Goal: Task Accomplishment & Management: Manage account settings

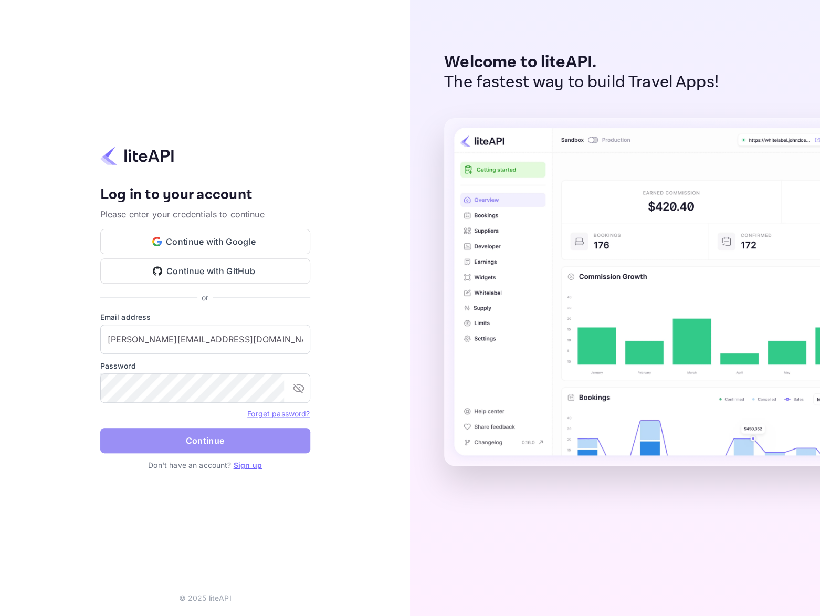
click at [192, 436] on button "Continue" at bounding box center [205, 440] width 210 height 25
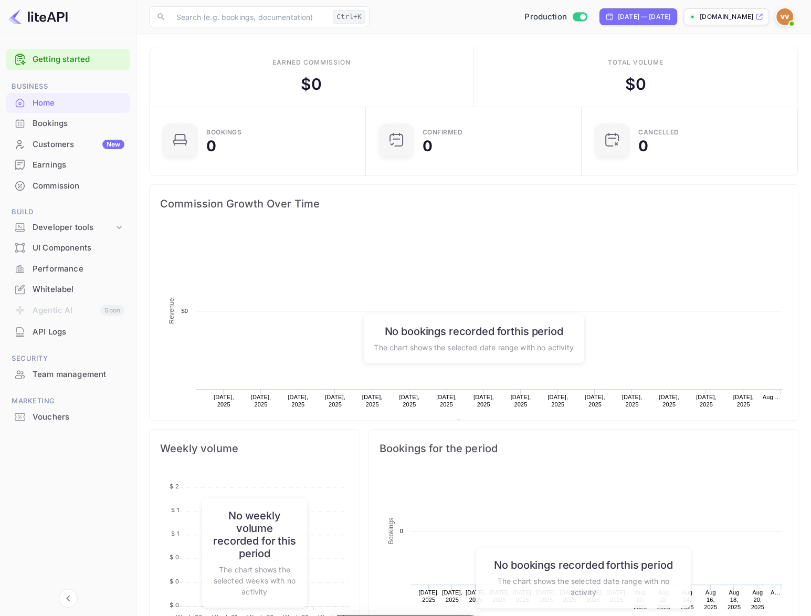
scroll to position [9, 9]
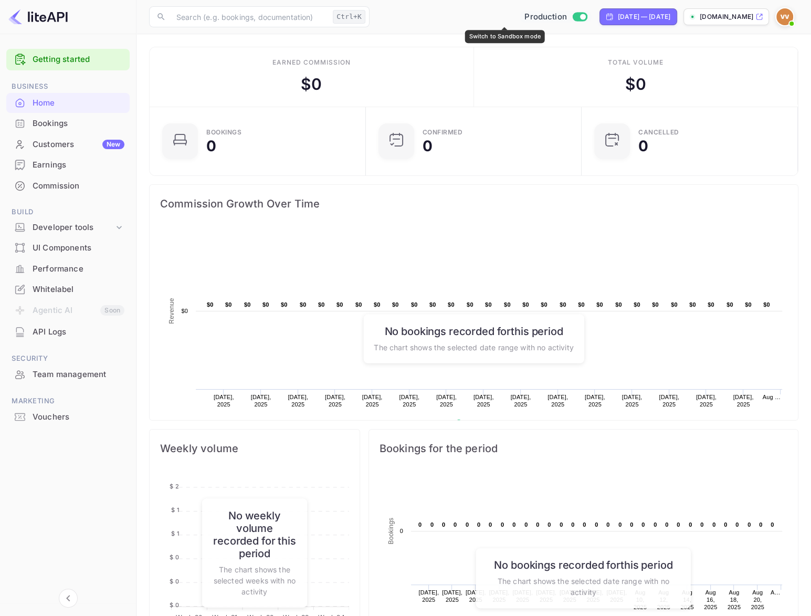
click at [572, 16] on input "Switch to Sandbox mode" at bounding box center [582, 16] width 21 height 7
checkbox input "false"
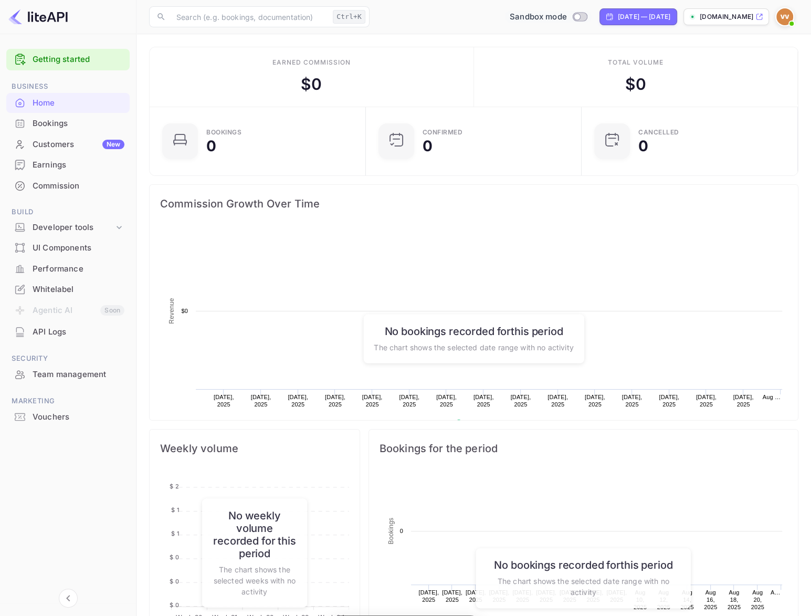
scroll to position [162, 201]
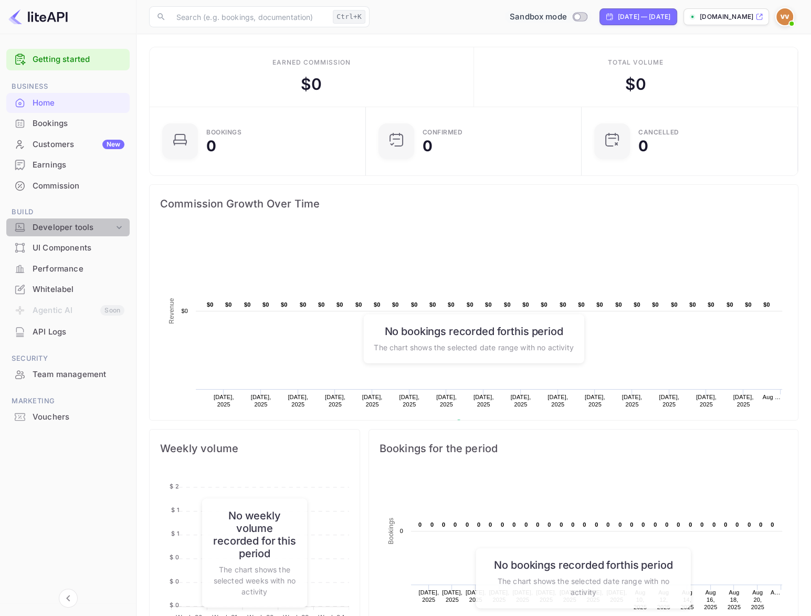
click at [87, 225] on div "Developer tools" at bounding box center [73, 227] width 81 height 12
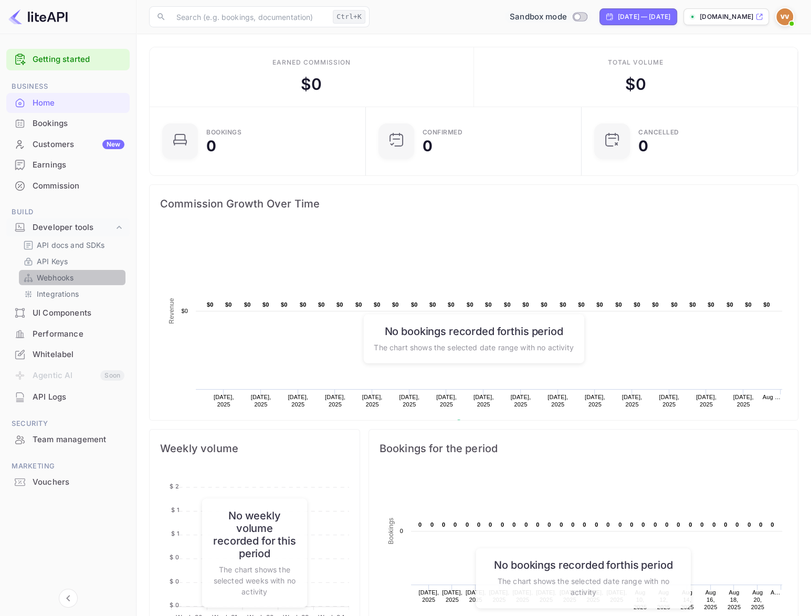
click at [49, 278] on p "Webhooks" at bounding box center [55, 277] width 37 height 11
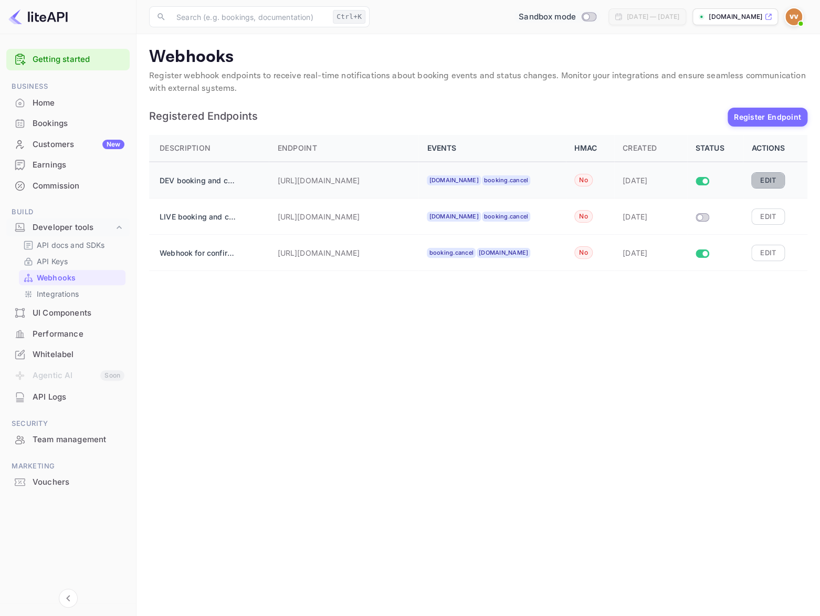
click at [768, 182] on button "Edit" at bounding box center [768, 180] width 34 height 16
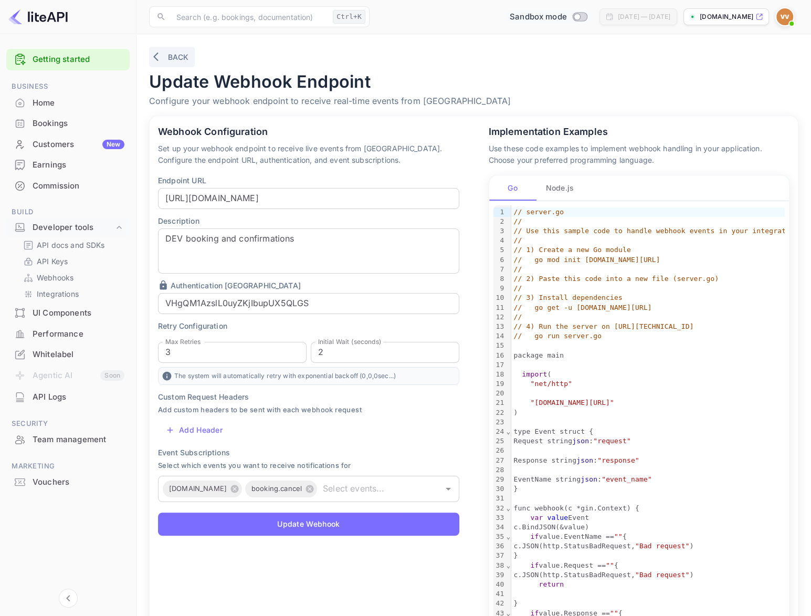
click at [181, 55] on button "Back" at bounding box center [172, 57] width 46 height 20
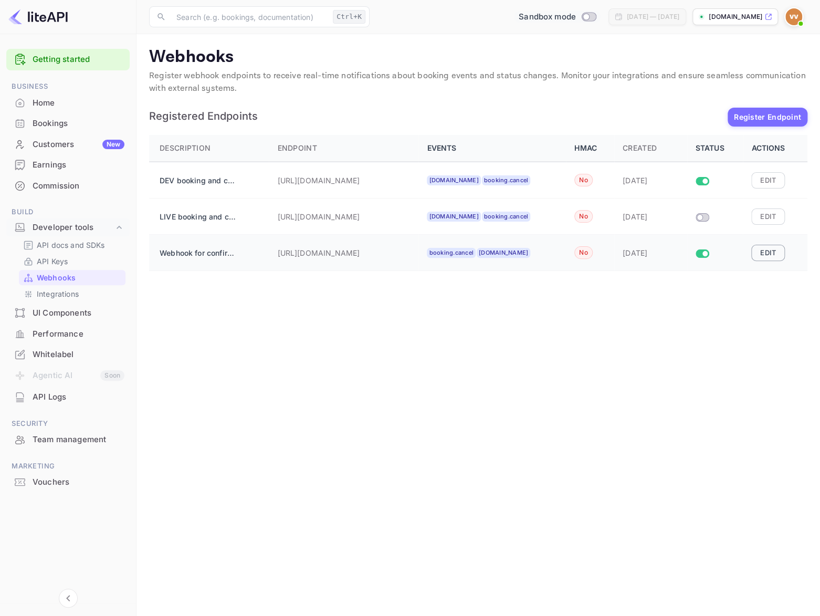
click at [773, 251] on button "Edit" at bounding box center [768, 253] width 34 height 16
click at [706, 253] on input "Size switch demo" at bounding box center [704, 253] width 19 height 6
checkbox input "true"
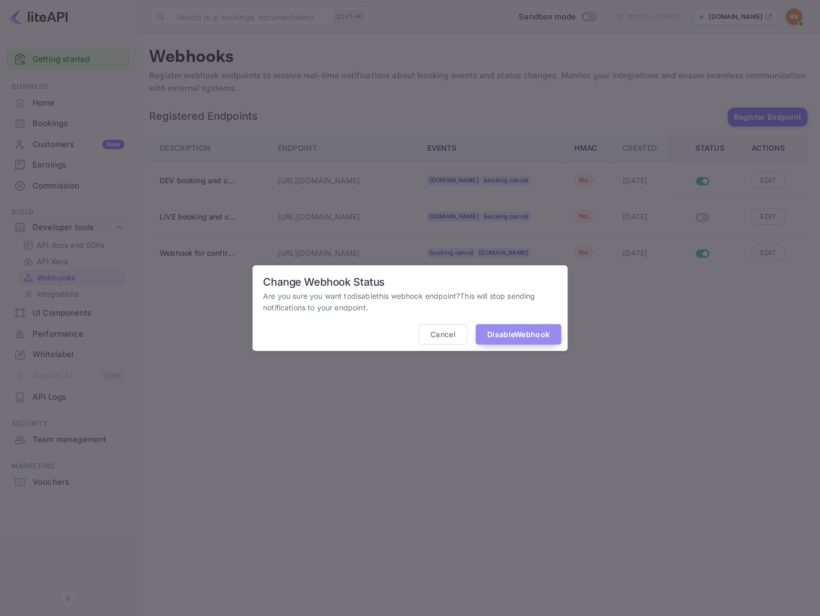
click at [493, 333] on button "Disable Webhook" at bounding box center [519, 334] width 86 height 20
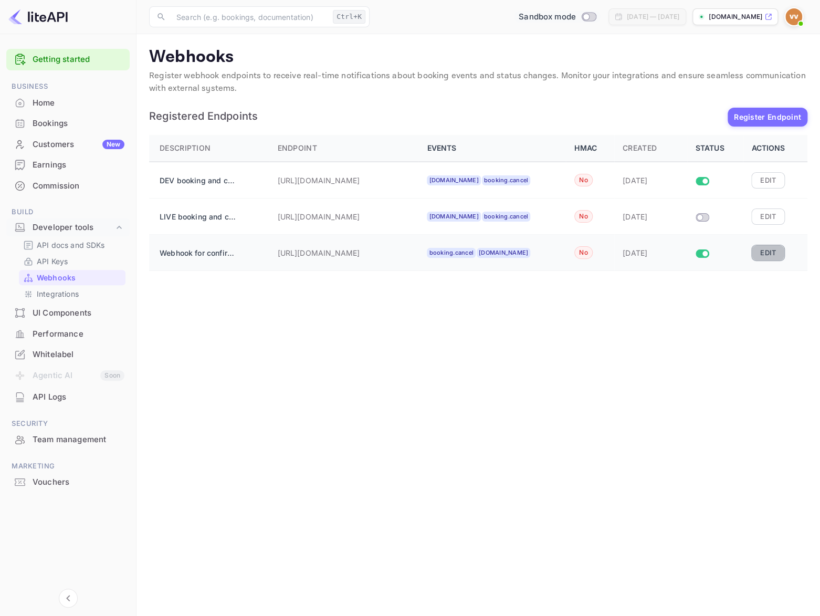
click at [767, 251] on button "Edit" at bounding box center [768, 253] width 34 height 16
click at [755, 177] on button "Edit" at bounding box center [768, 180] width 34 height 16
click at [761, 251] on button "Edit" at bounding box center [768, 253] width 34 height 16
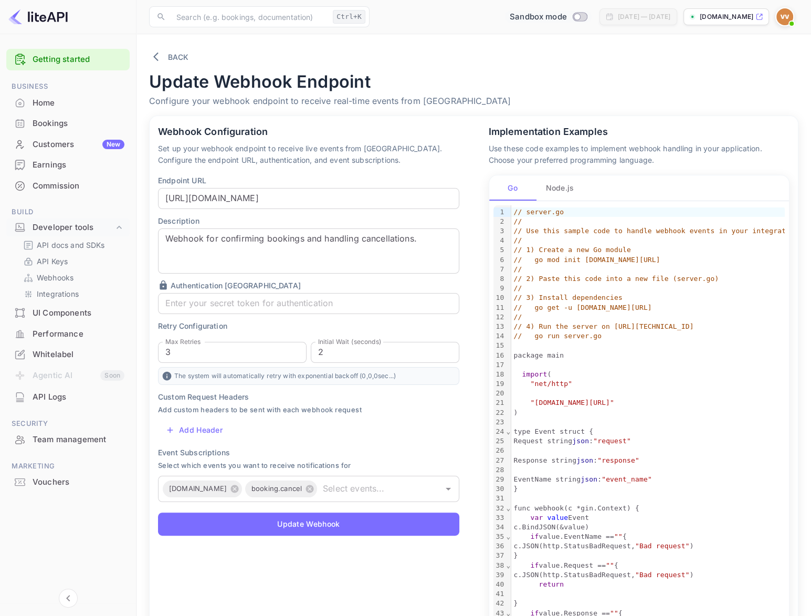
click at [182, 284] on p "Authentication Token" at bounding box center [308, 285] width 301 height 11
click at [52, 394] on div "API Logs" at bounding box center [79, 397] width 92 height 12
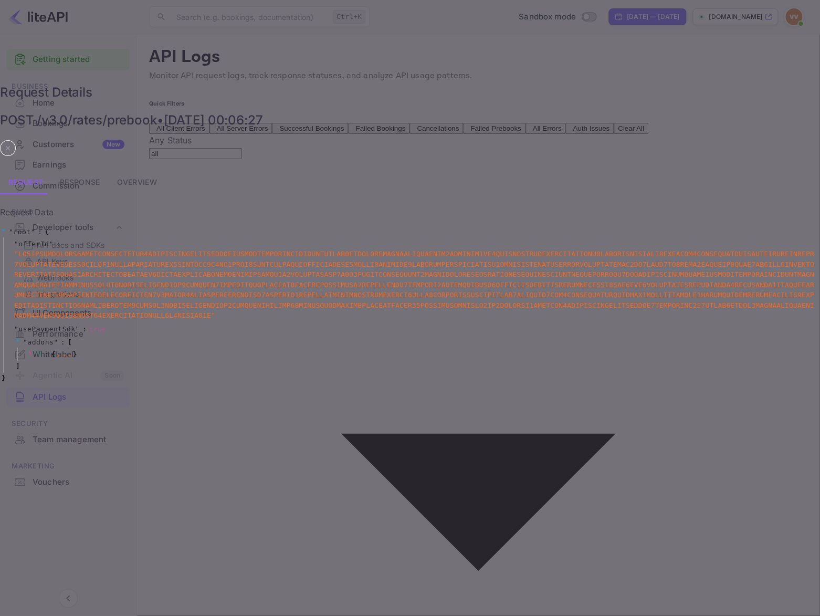
click at [108, 169] on button "Response" at bounding box center [79, 181] width 57 height 25
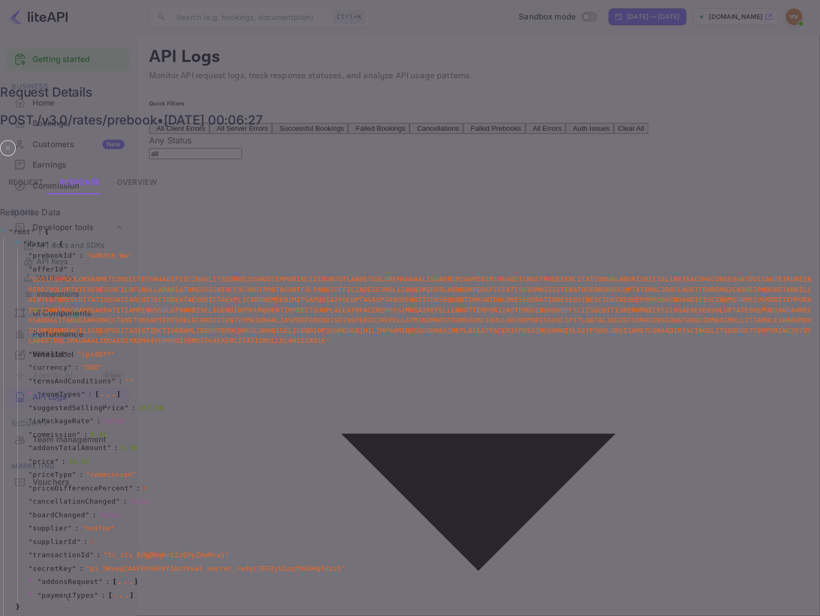
click at [20, 241] on icon at bounding box center [17, 242] width 5 height 2
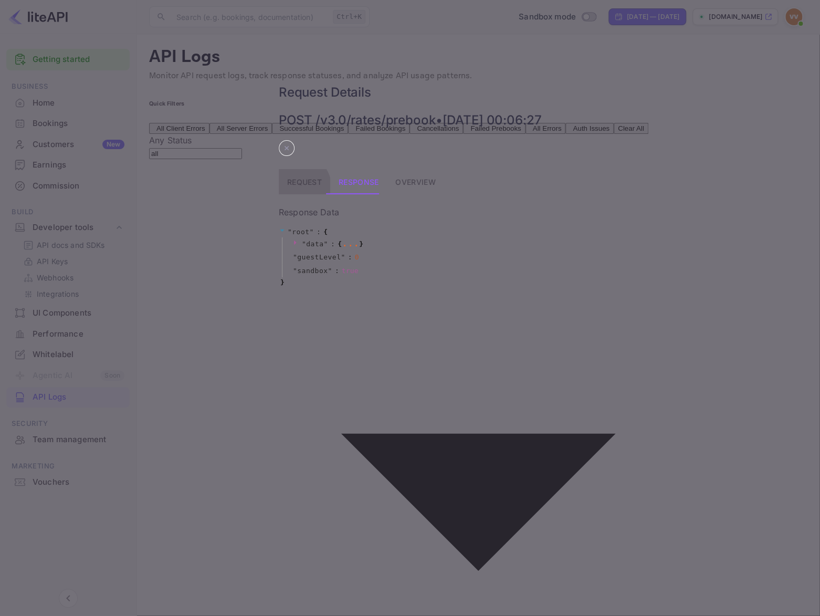
click at [279, 169] on button "Request" at bounding box center [304, 181] width 51 height 25
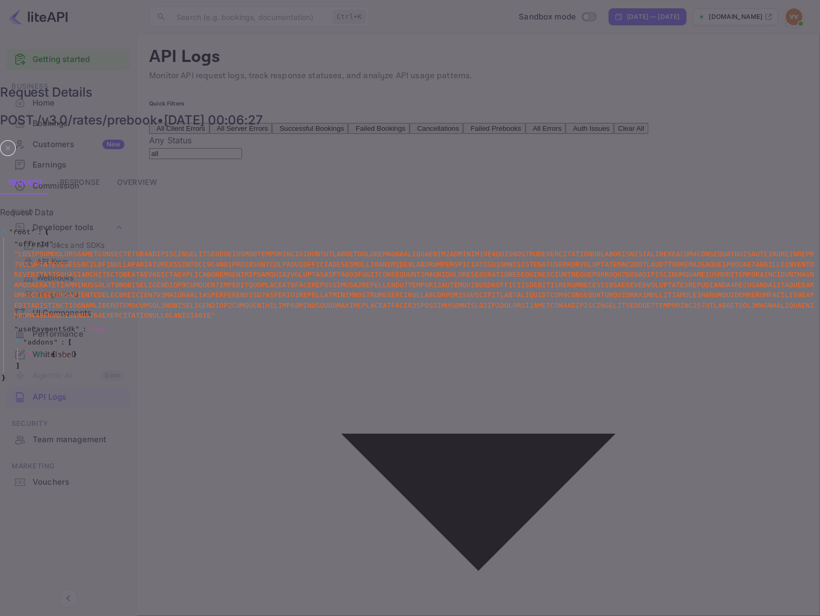
click at [16, 140] on icon at bounding box center [8, 148] width 16 height 16
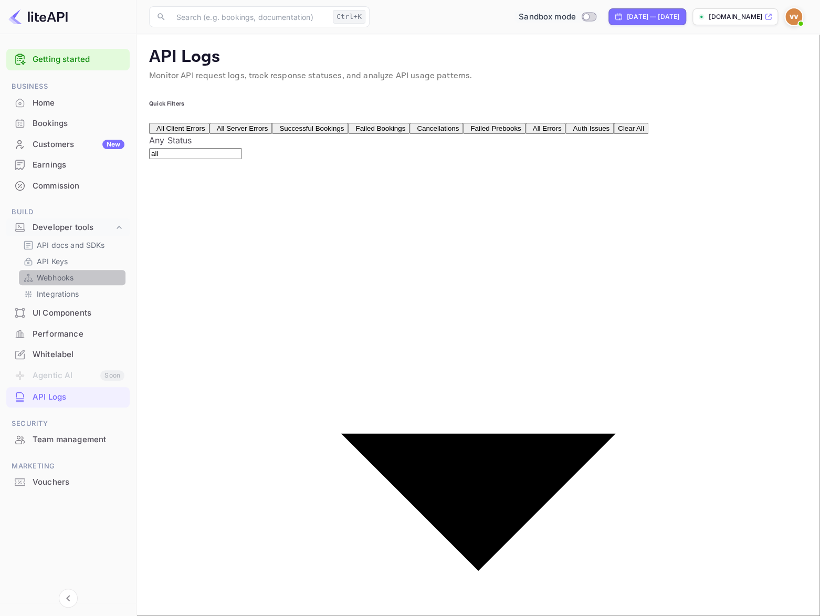
click at [64, 278] on p "Webhooks" at bounding box center [55, 277] width 37 height 11
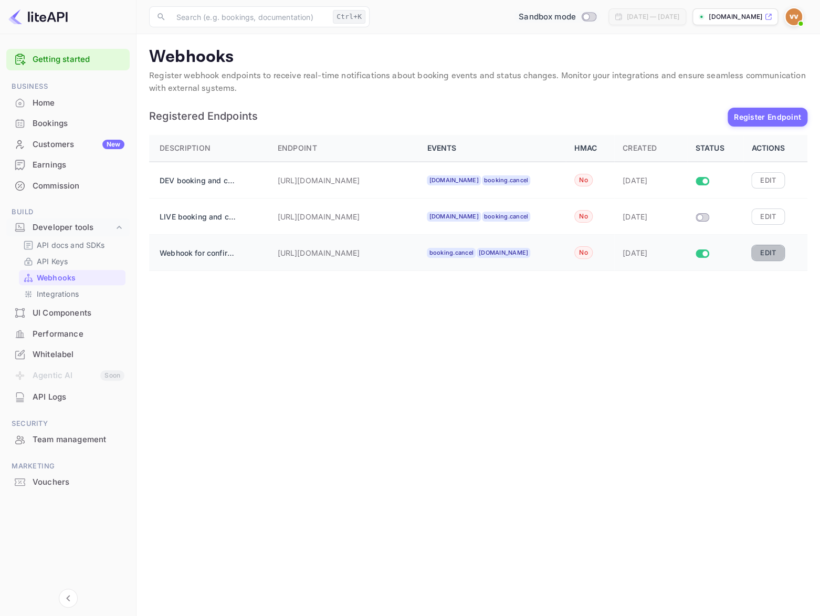
click at [767, 253] on button "Edit" at bounding box center [768, 253] width 34 height 16
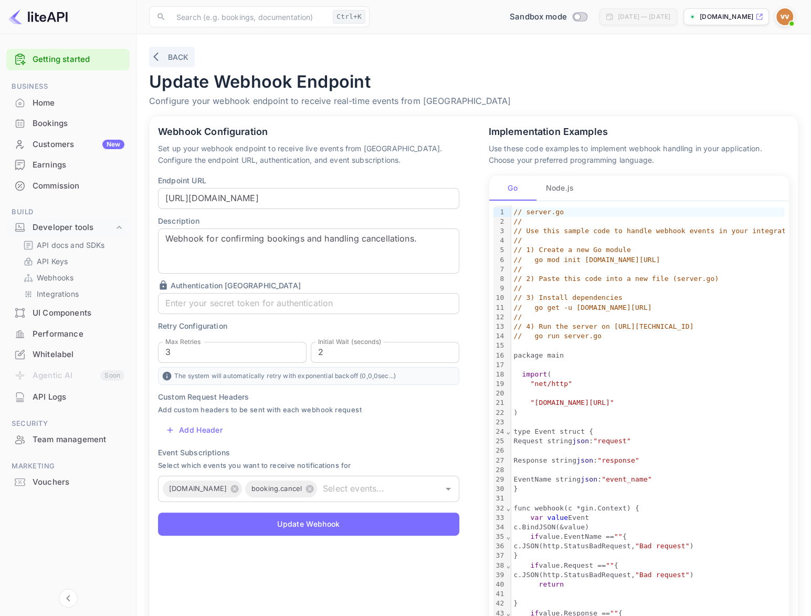
click at [168, 60] on button "Back" at bounding box center [172, 57] width 46 height 20
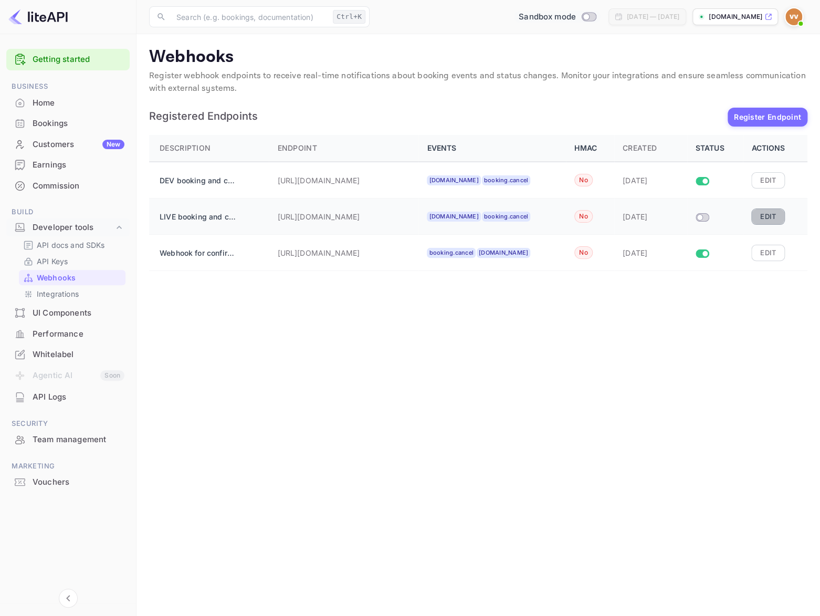
click at [764, 213] on button "Edit" at bounding box center [768, 216] width 34 height 16
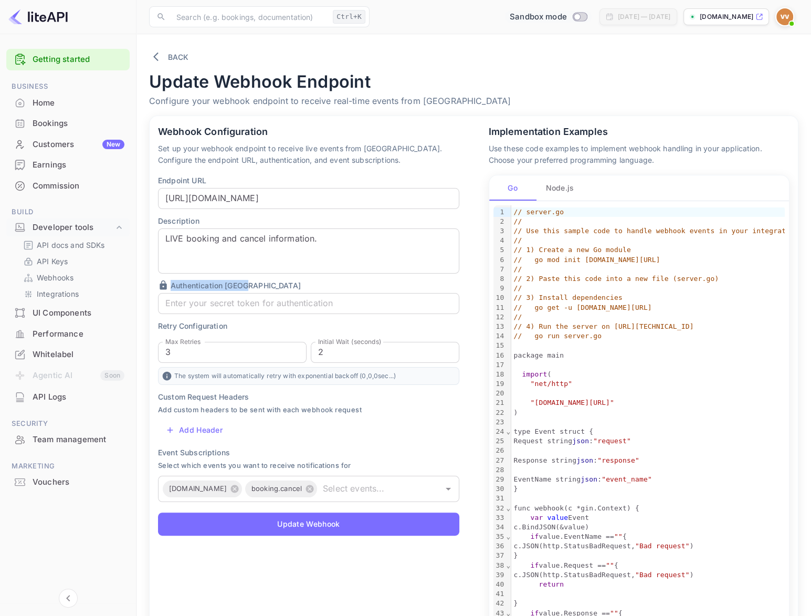
drag, startPoint x: 271, startPoint y: 285, endPoint x: 161, endPoint y: 278, distance: 111.0
click at [161, 278] on div "Endpoint URL https://server.flystaygo.com/connect/nuitee?key=VHgQM1AzslL0uyZKjI…" at bounding box center [308, 355] width 301 height 361
copy p "Authentication Token"
click at [182, 432] on button "Add Header" at bounding box center [194, 429] width 73 height 21
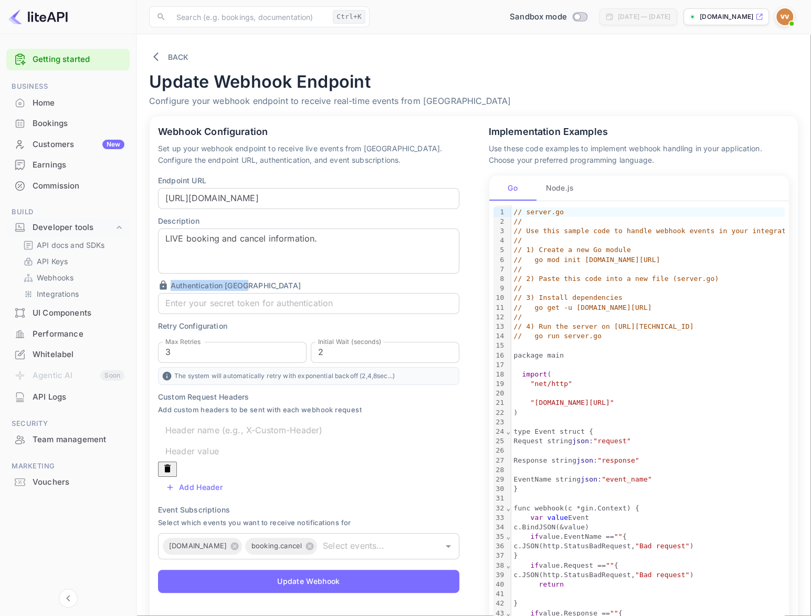
click at [171, 464] on icon "button" at bounding box center [167, 468] width 6 height 8
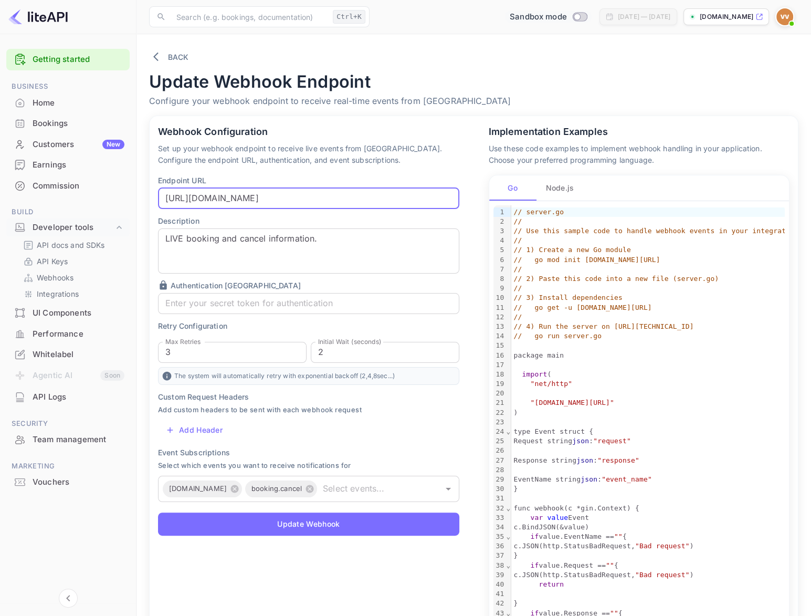
scroll to position [0, 58]
drag, startPoint x: 368, startPoint y: 197, endPoint x: 567, endPoint y: 205, distance: 199.1
click at [459, 205] on input "https://server.flystaygo.com/connect/nuitee?key=VHgQM1AzslL0uyZKjIbupUX5QLGP" at bounding box center [308, 198] width 301 height 21
type input "https://server.flystaygo.com/connect/nuitee?key="
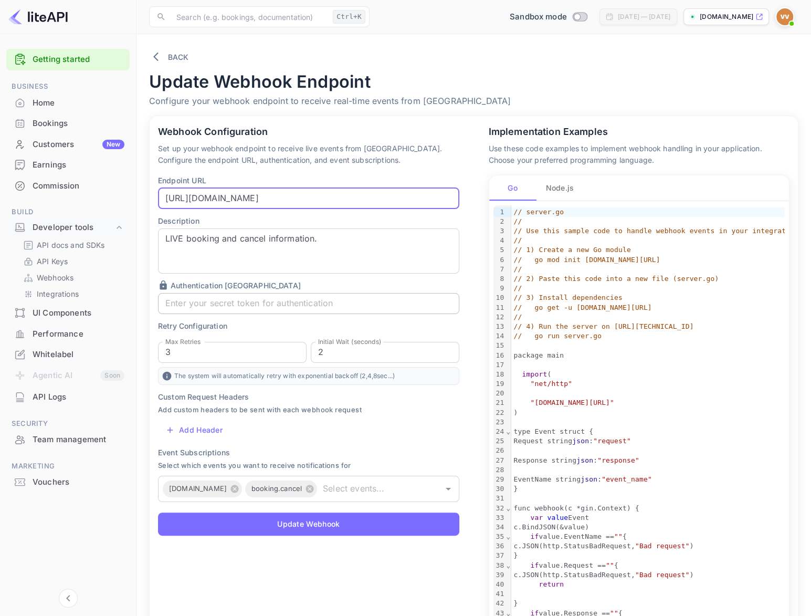
click at [195, 302] on input "text" at bounding box center [308, 303] width 301 height 21
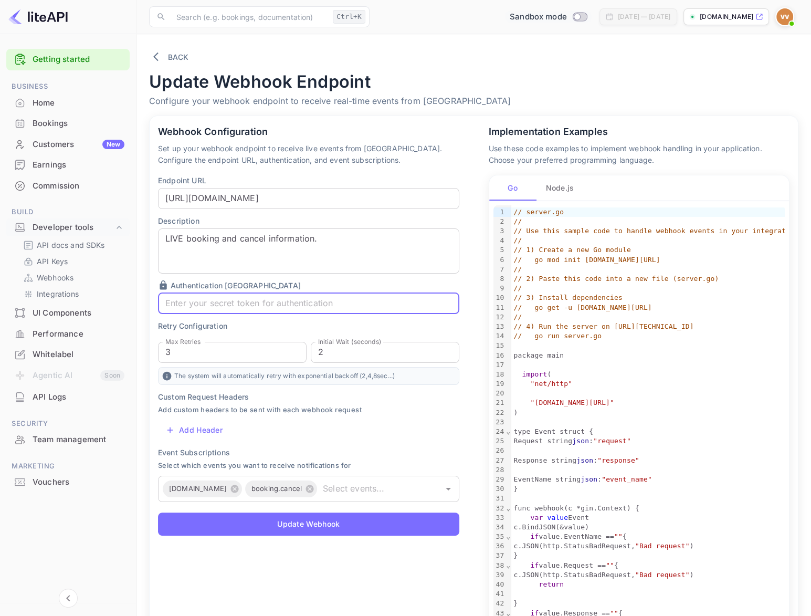
paste input "VHgQM1AzslL0uyZKjIbupUX5QLGP"
type input "VHgQM1AzslL0uyZKjIbupUX5QLGP"
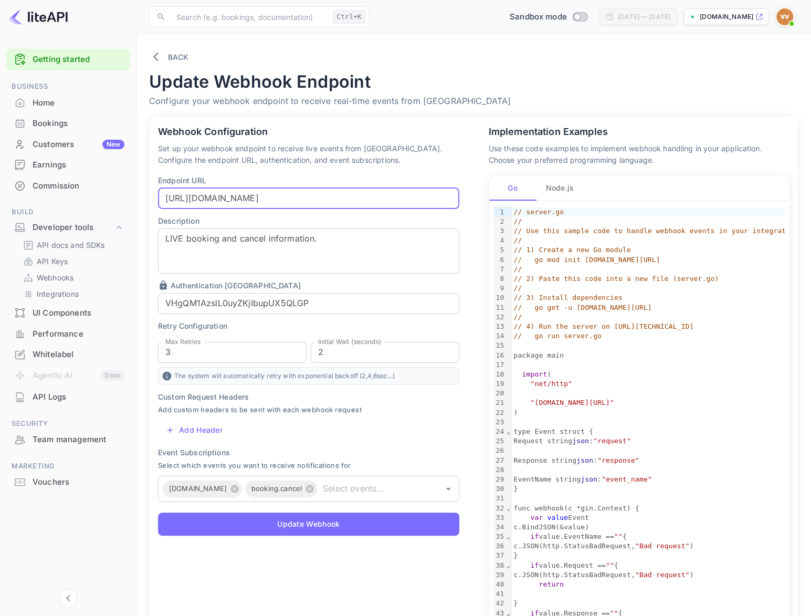
click at [370, 194] on input "https://server.flystaygo.com/connect/nuitee?key=" at bounding box center [308, 198] width 301 height 21
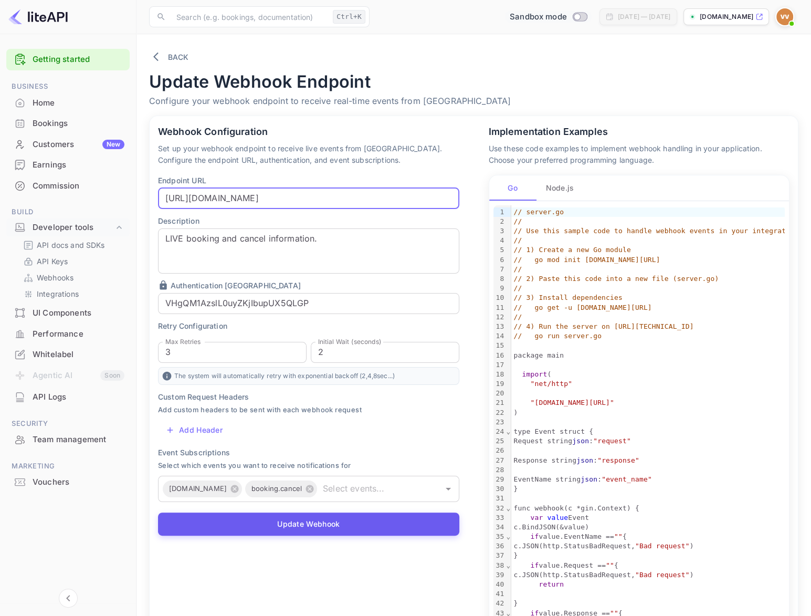
type input "https://server.flystaygo.com/connect/nuitee"
click at [303, 520] on button "Update Webhook" at bounding box center [308, 523] width 301 height 23
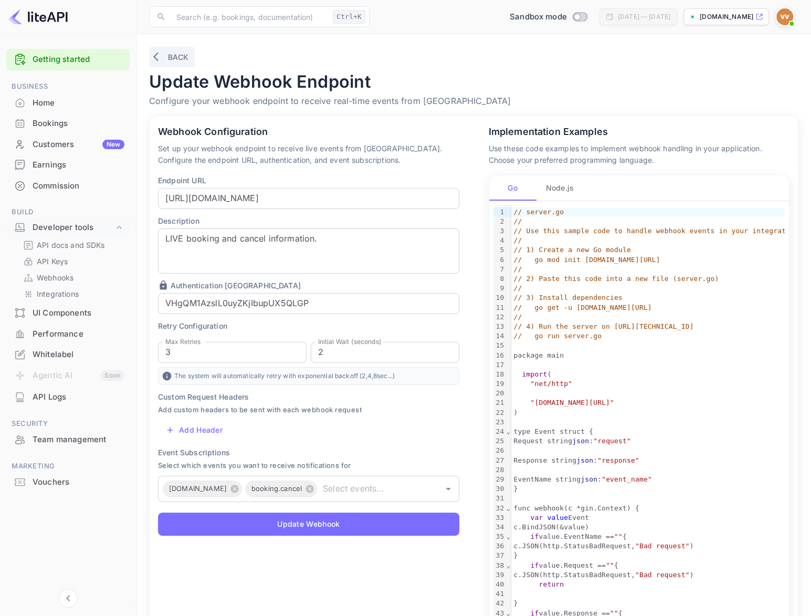
click at [155, 58] on icon "button" at bounding box center [155, 56] width 5 height 9
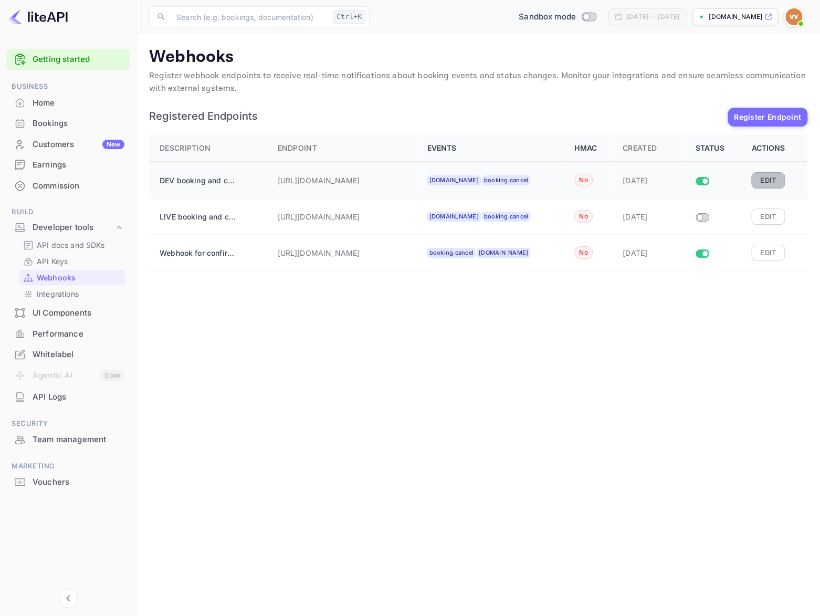
click at [765, 174] on button "Edit" at bounding box center [768, 180] width 34 height 16
click at [776, 256] on button "Edit" at bounding box center [768, 253] width 34 height 16
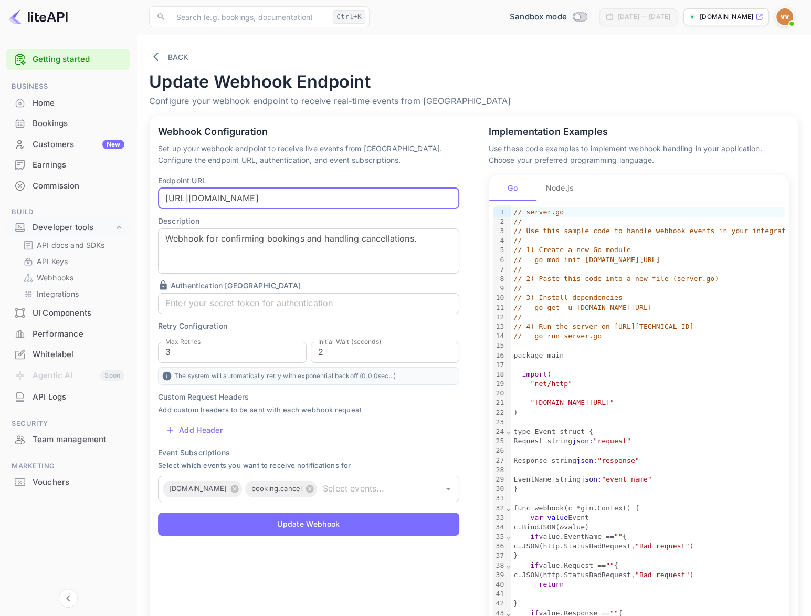
scroll to position [0, 98]
drag, startPoint x: 405, startPoint y: 199, endPoint x: 675, endPoint y: 228, distance: 271.4
click at [459, 209] on input "https://serverfsg.jvgames.com:63000/connect/nuitee?key=VHgQM1AzslL0uyZKjIbupUX5…" at bounding box center [308, 198] width 301 height 21
type input "https://serverfsg.jvgames.com:63000/connect/nuitee?key="
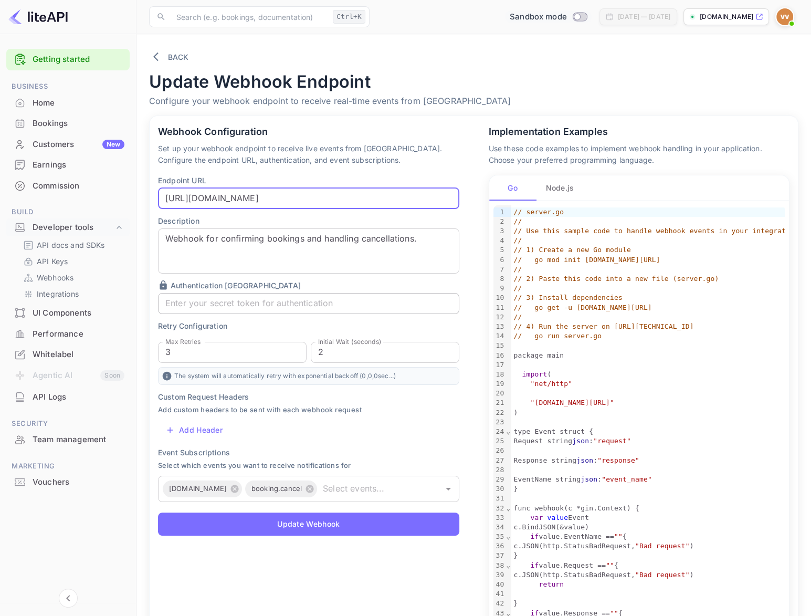
click at [179, 303] on input "text" at bounding box center [308, 303] width 301 height 21
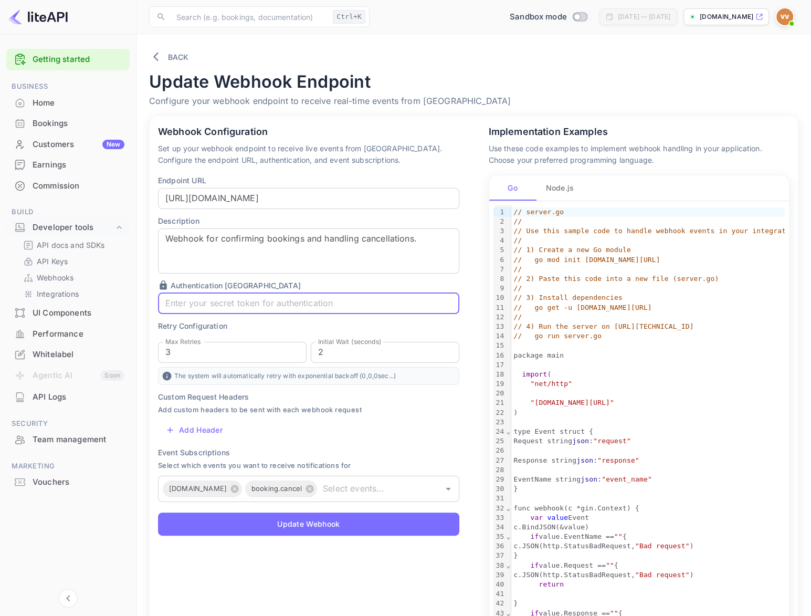
paste input "VHgQM1AzslL0uyZKjIbupUX5QLGS"
type input "VHgQM1AzslL0uyZKjIbupUX5QLGS"
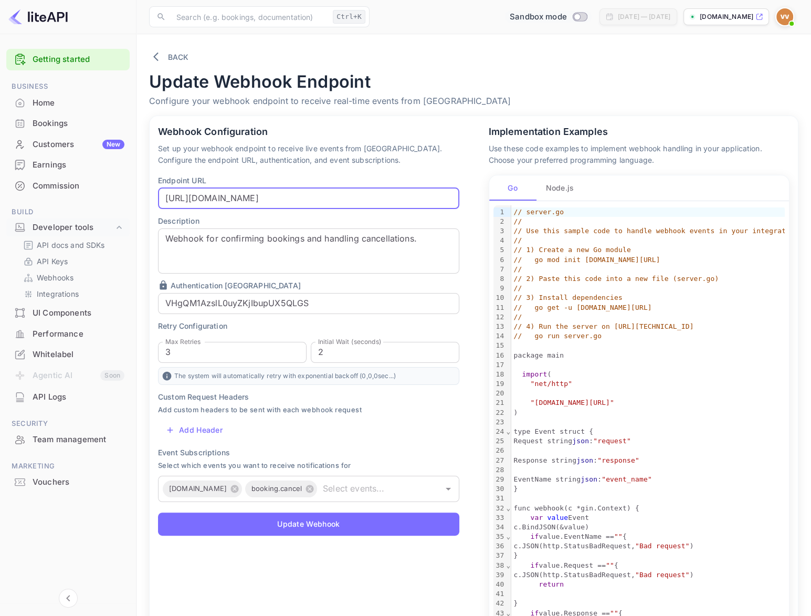
click at [410, 197] on input "https://serverfsg.jvgames.com:63000/connect/nuitee?key=" at bounding box center [308, 198] width 301 height 21
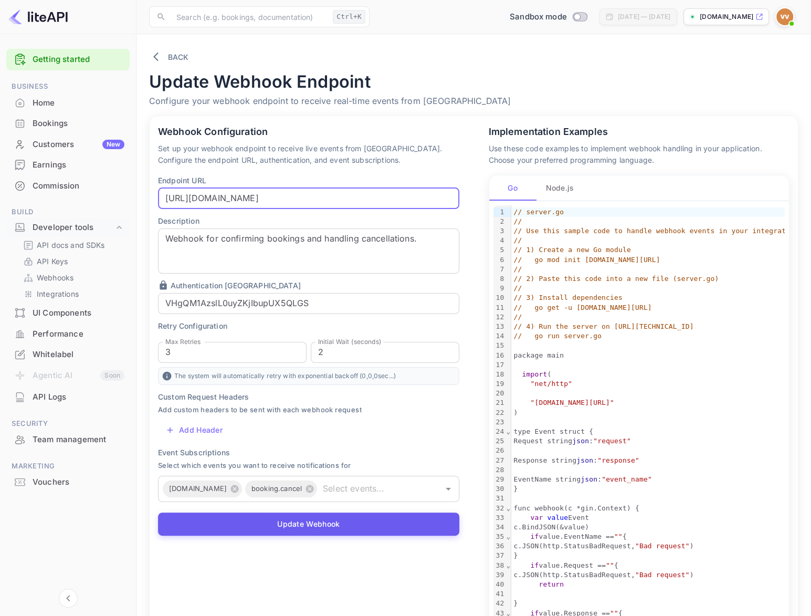
type input "https://serverfsg.jvgames.com:63000/connect/nuitee"
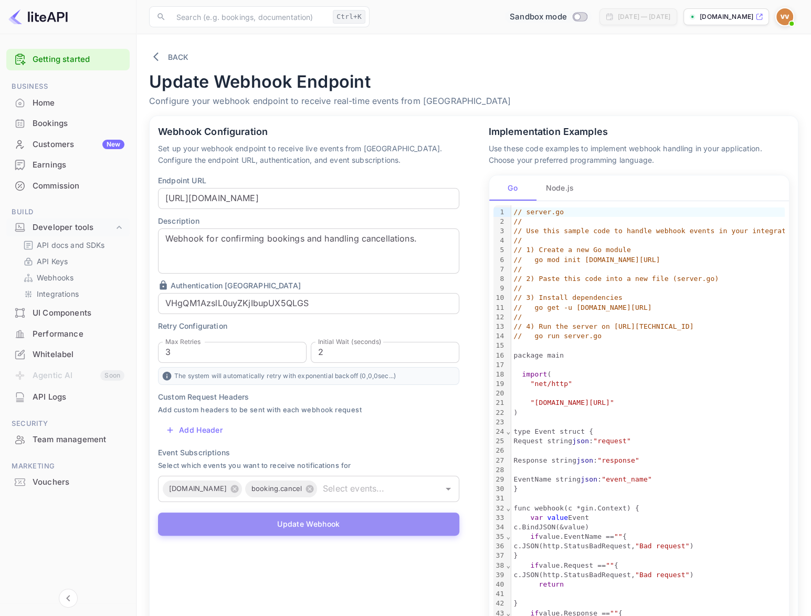
click at [304, 523] on button "Update Webhook" at bounding box center [308, 523] width 301 height 23
click at [156, 51] on icon "button" at bounding box center [158, 56] width 10 height 10
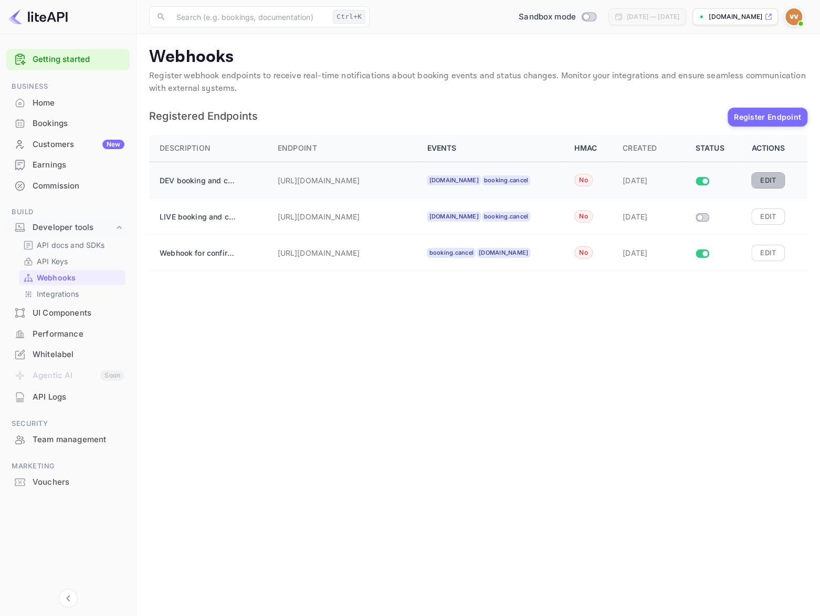
click at [764, 182] on button "Edit" at bounding box center [768, 180] width 34 height 16
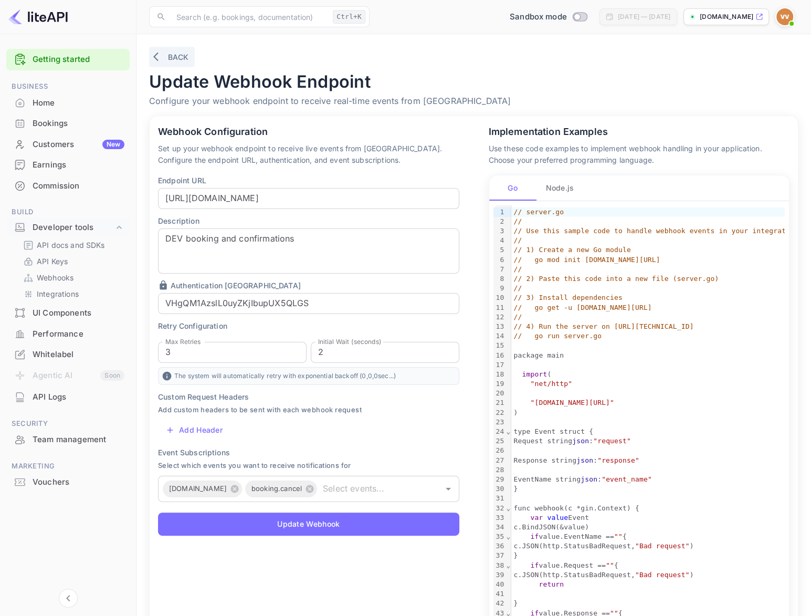
click at [172, 60] on button "Back" at bounding box center [172, 57] width 46 height 20
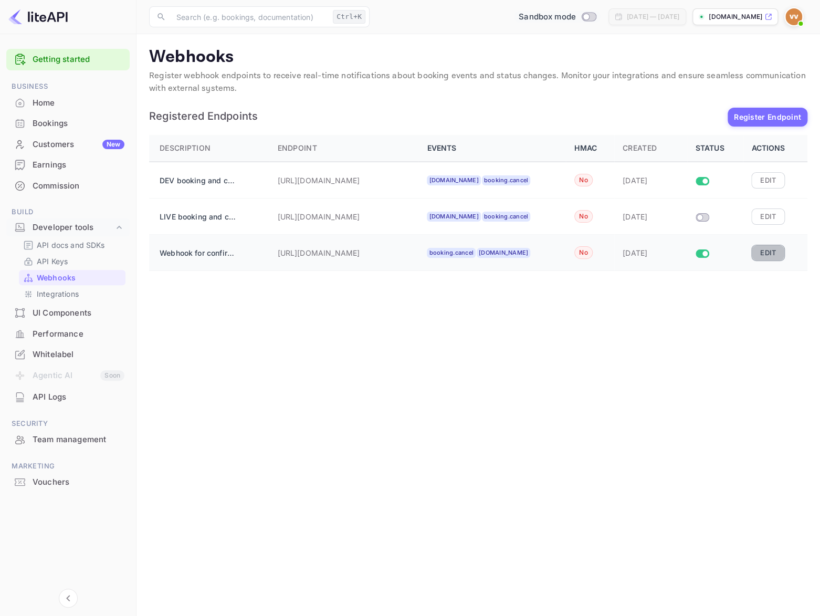
click at [775, 253] on button "Edit" at bounding box center [768, 253] width 34 height 16
click at [47, 126] on div "Bookings" at bounding box center [79, 124] width 92 height 12
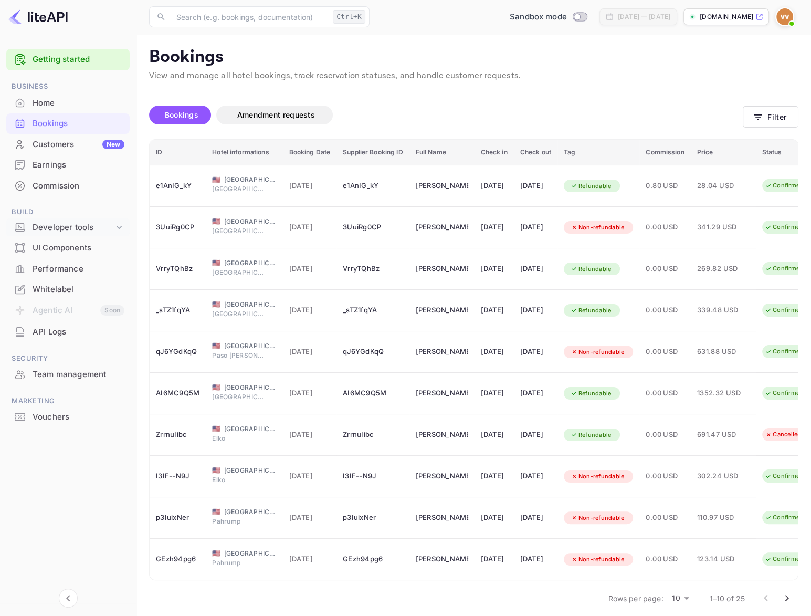
click at [121, 227] on icon at bounding box center [119, 227] width 5 height 3
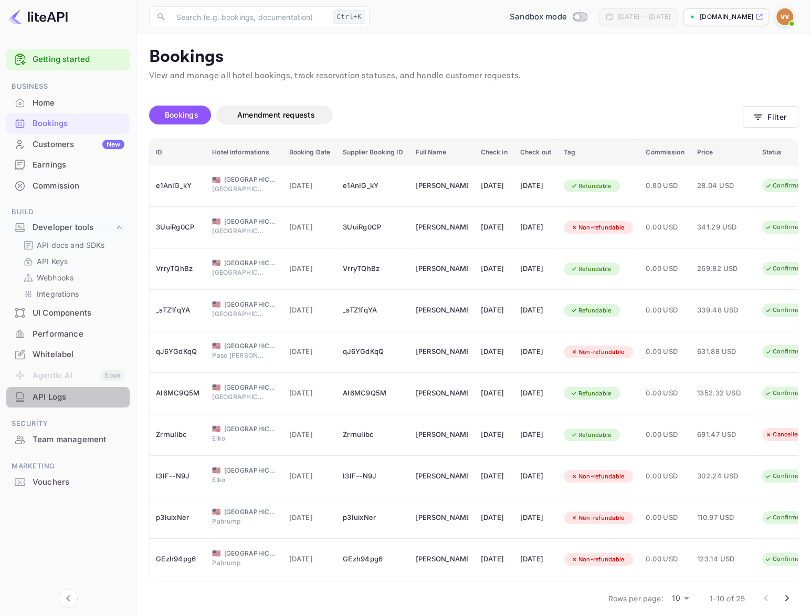
click at [48, 392] on div "API Logs" at bounding box center [79, 397] width 92 height 12
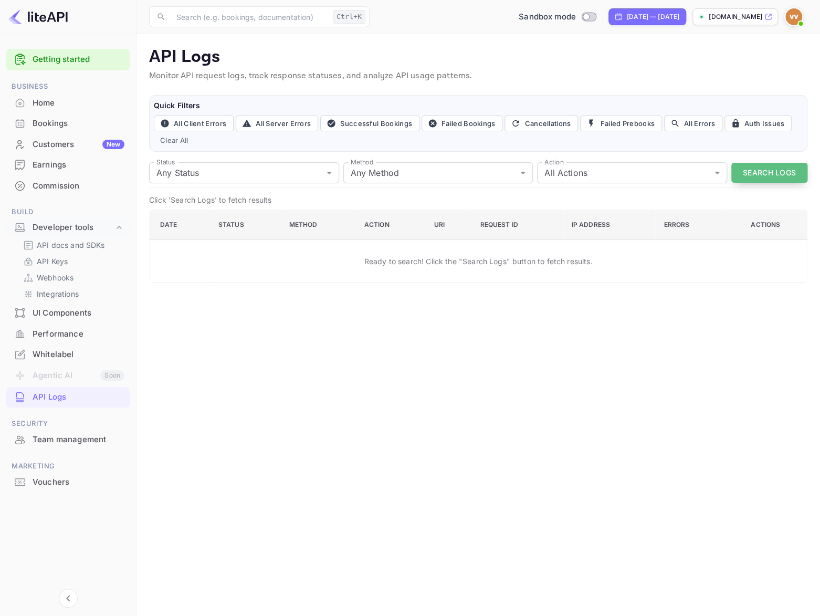
click at [761, 171] on button "Search Logs" at bounding box center [769, 173] width 76 height 20
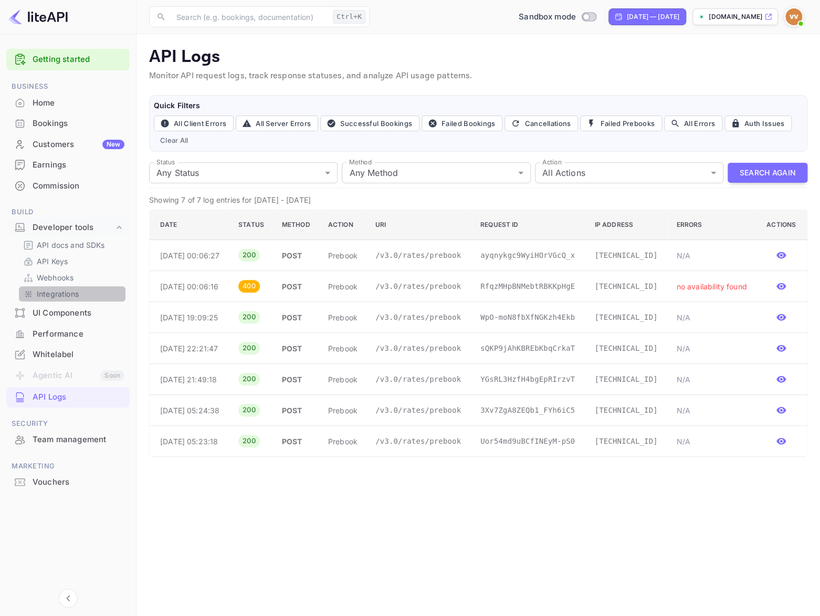
click at [51, 291] on p "Integrations" at bounding box center [58, 293] width 42 height 11
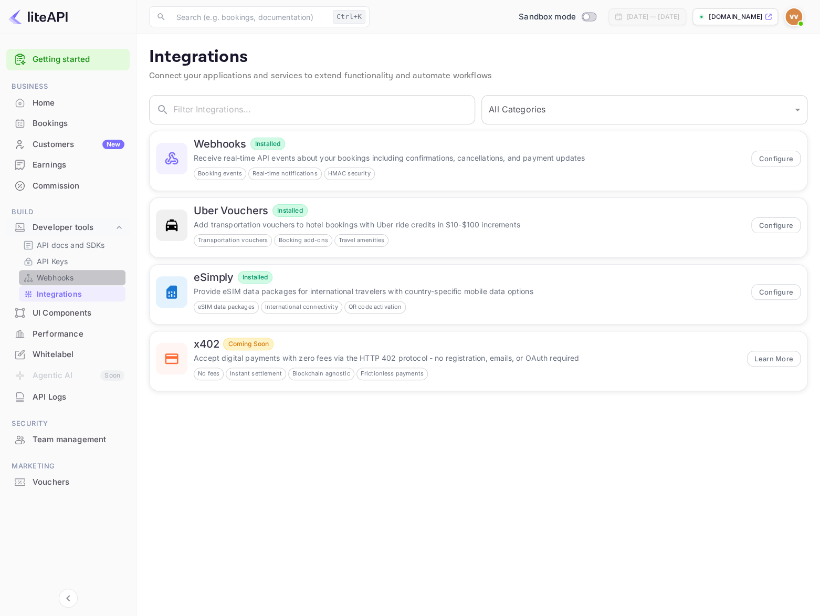
click at [53, 278] on p "Webhooks" at bounding box center [55, 277] width 37 height 11
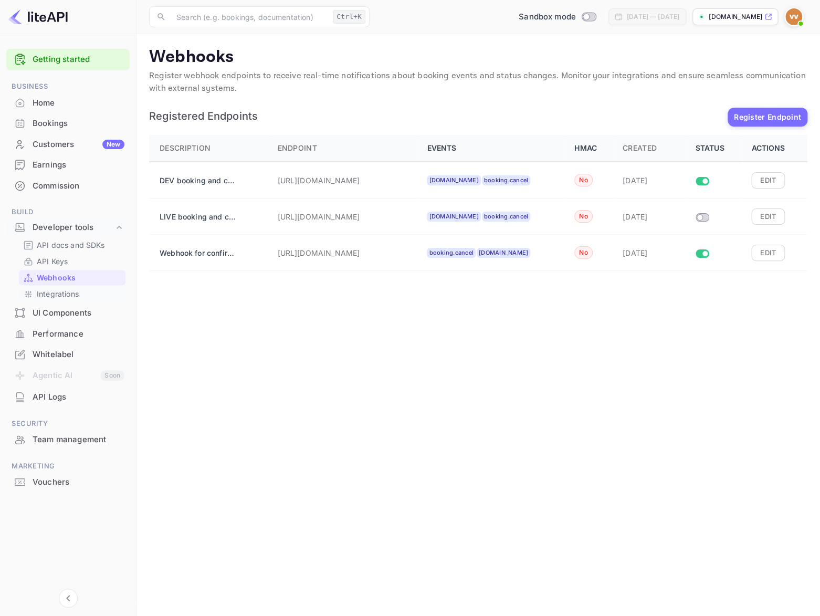
click at [52, 290] on p "Integrations" at bounding box center [58, 293] width 42 height 11
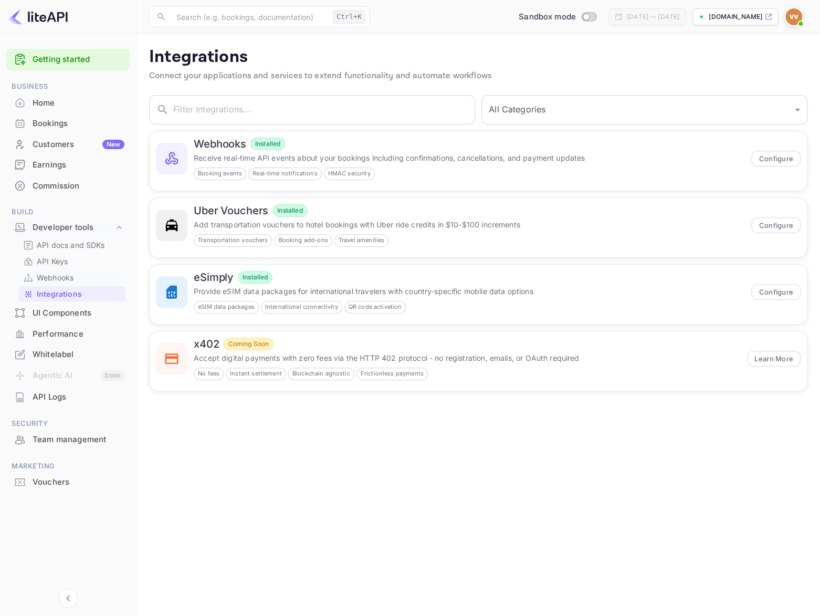
click at [52, 273] on p "Webhooks" at bounding box center [55, 277] width 37 height 11
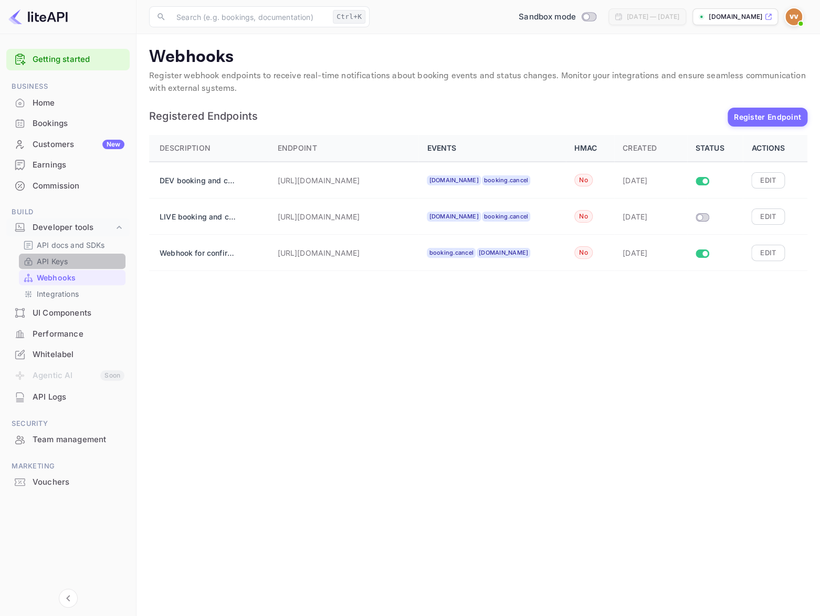
click at [54, 259] on p "API Keys" at bounding box center [52, 261] width 31 height 11
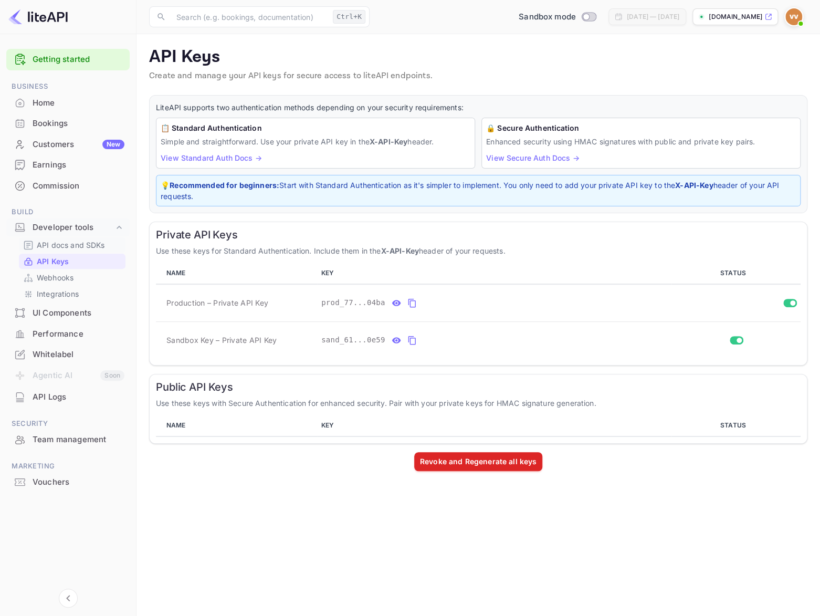
click at [57, 243] on p "API docs and SDKs" at bounding box center [71, 244] width 68 height 11
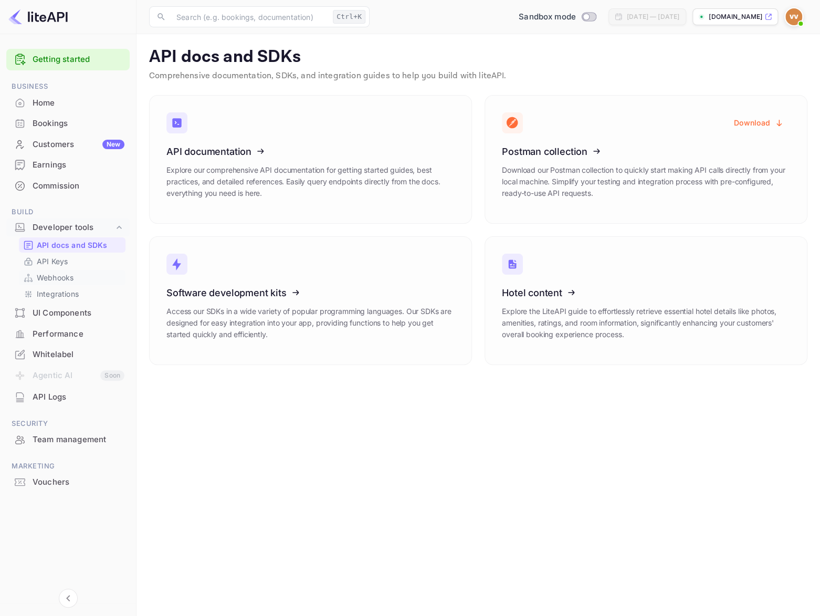
click at [68, 278] on p "Webhooks" at bounding box center [55, 277] width 37 height 11
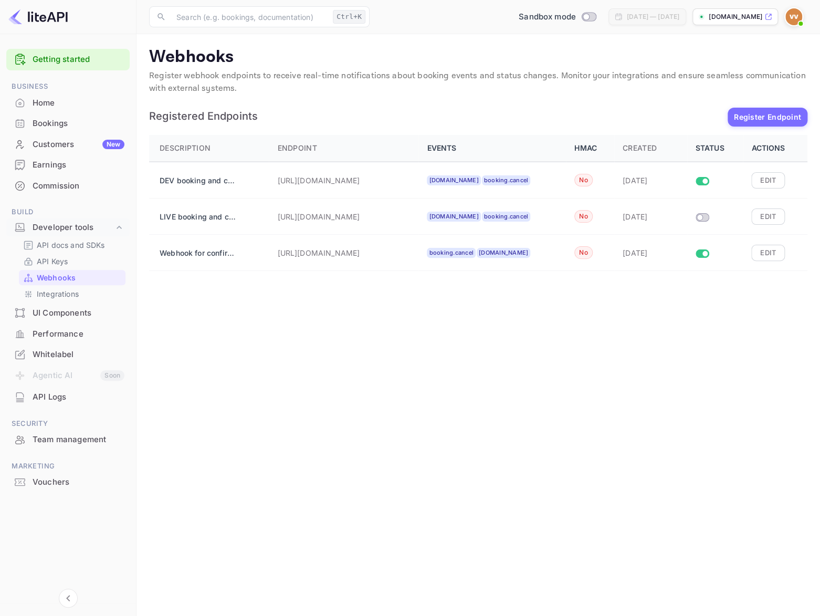
click at [58, 117] on div "Bookings" at bounding box center [67, 123] width 123 height 20
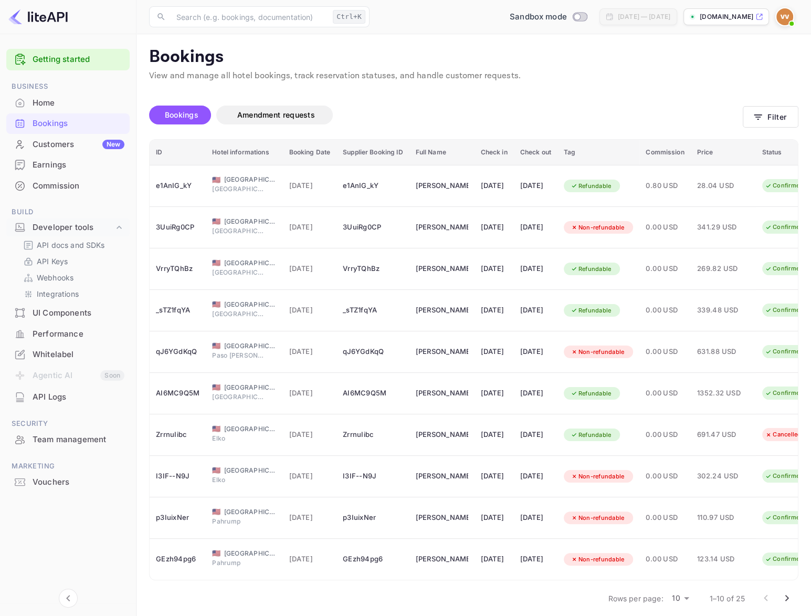
click at [303, 152] on th "Booking Date" at bounding box center [310, 153] width 54 height 26
click at [54, 279] on p "Webhooks" at bounding box center [55, 277] width 37 height 11
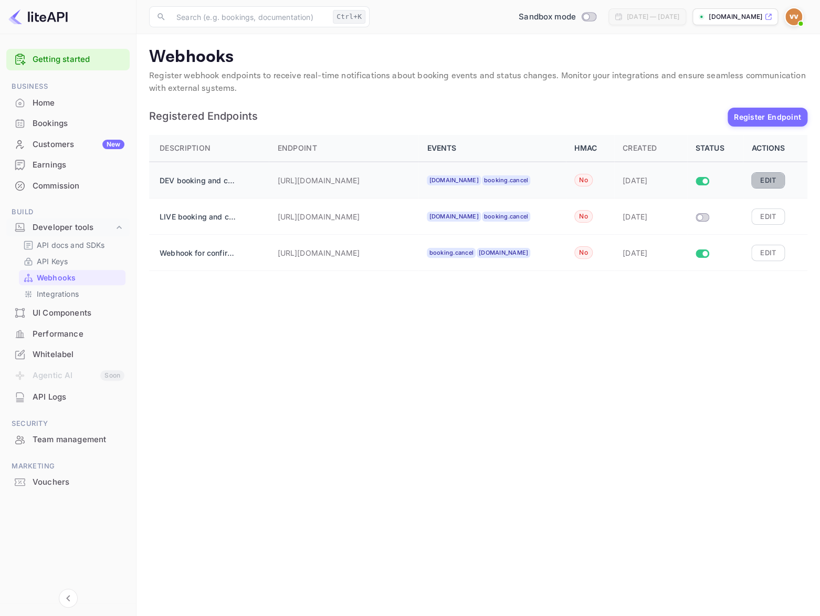
click at [765, 180] on button "Edit" at bounding box center [768, 180] width 34 height 16
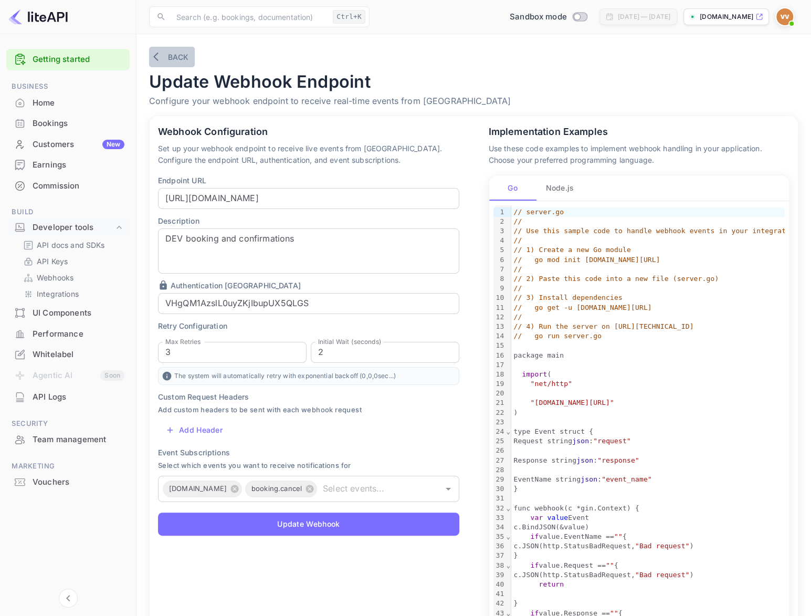
click at [163, 55] on icon "button" at bounding box center [158, 56] width 10 height 10
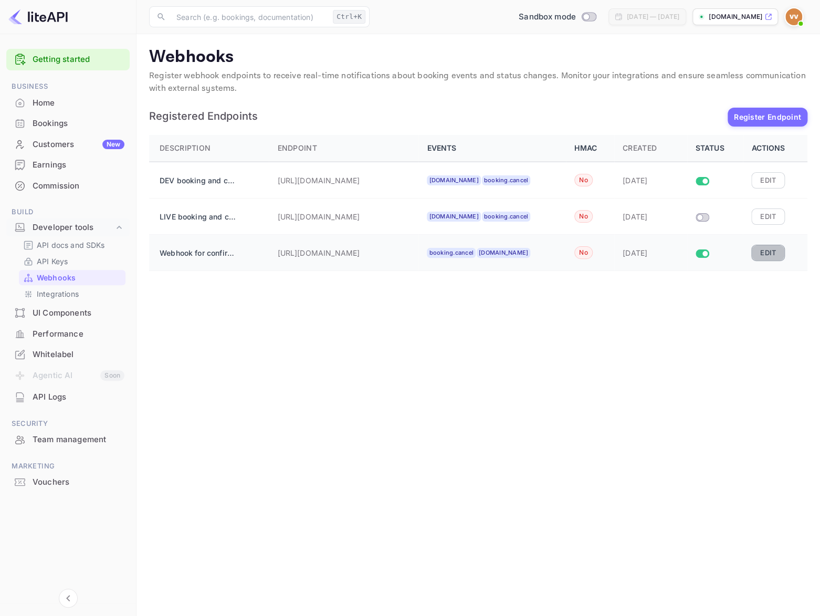
click at [767, 252] on button "Edit" at bounding box center [768, 253] width 34 height 16
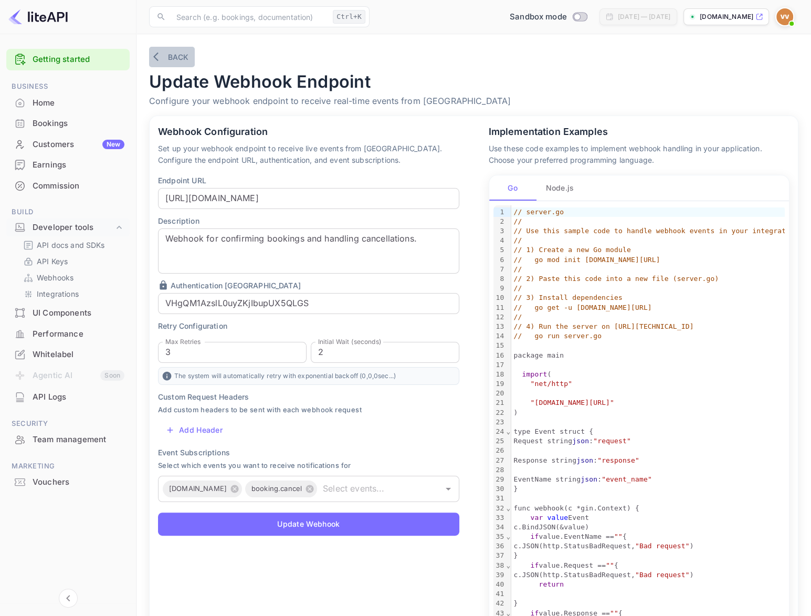
click at [162, 55] on icon "button" at bounding box center [158, 56] width 10 height 10
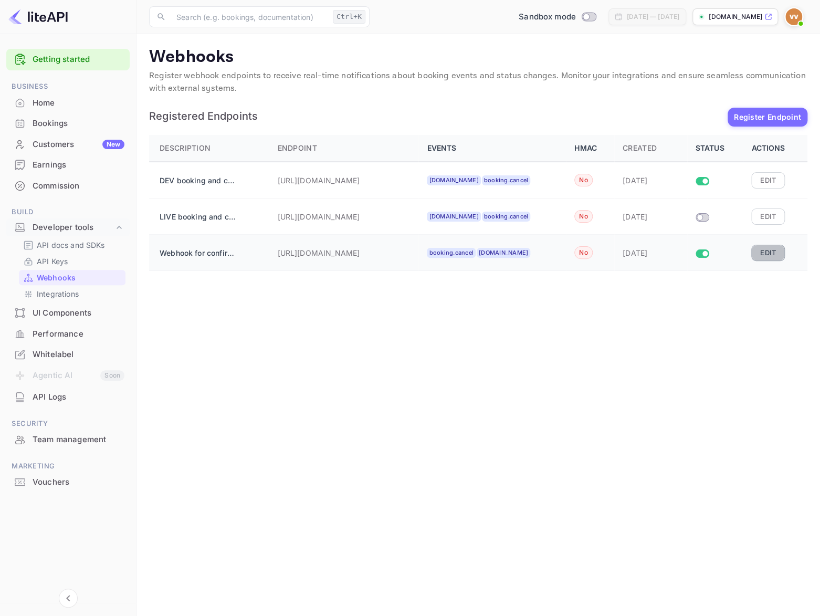
click at [769, 255] on button "Edit" at bounding box center [768, 253] width 34 height 16
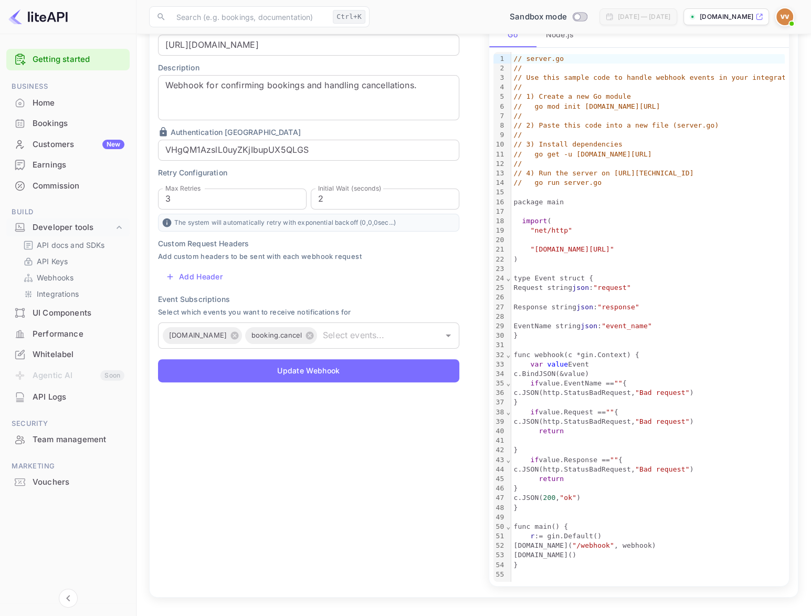
scroll to position [42, 0]
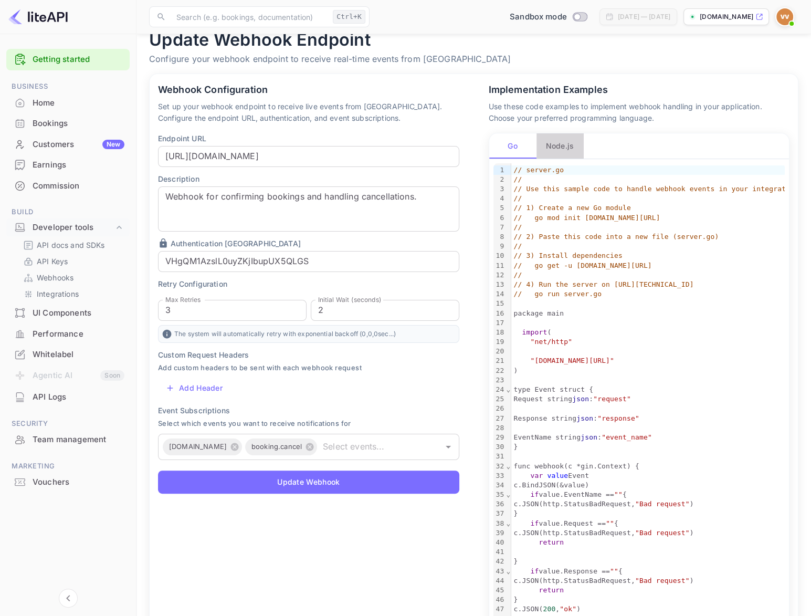
click at [559, 144] on button "Node.js" at bounding box center [559, 145] width 47 height 25
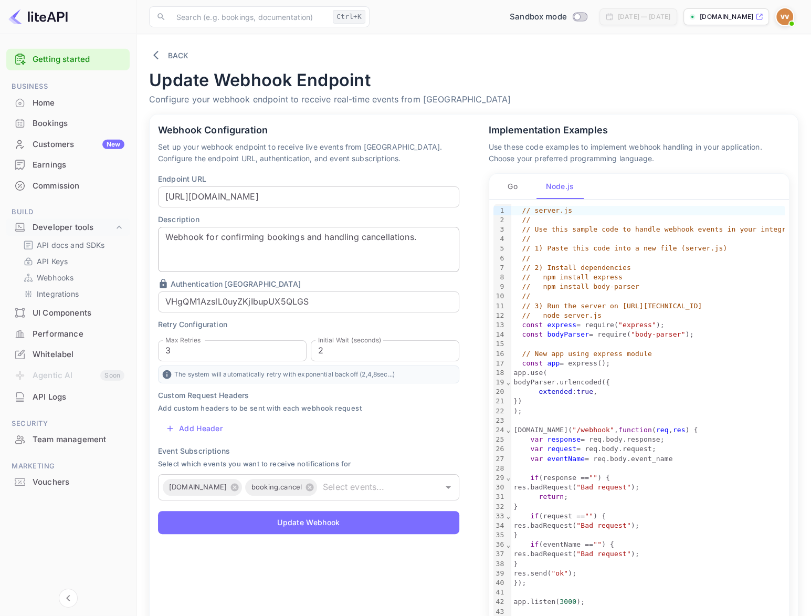
scroll to position [0, 0]
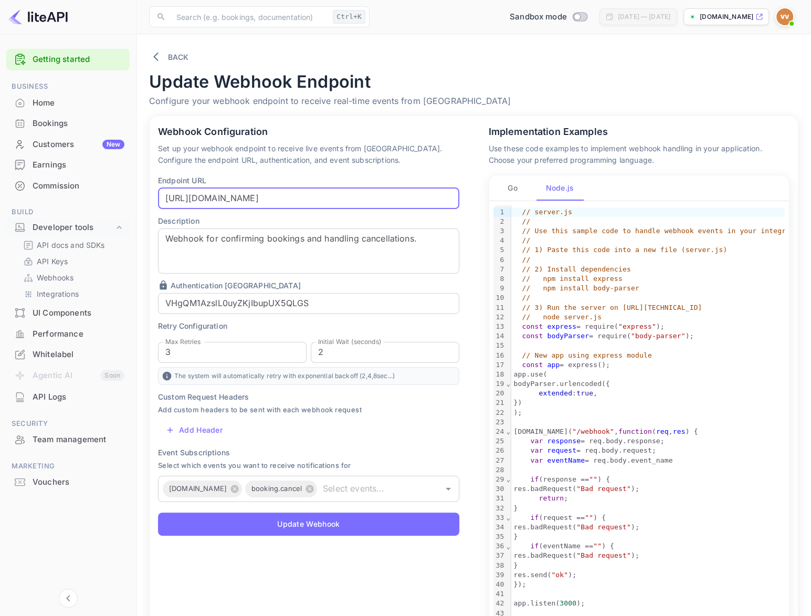
click at [394, 199] on input "https://serverfsg.jvgames.com:63000/connect/nuitee" at bounding box center [308, 198] width 301 height 21
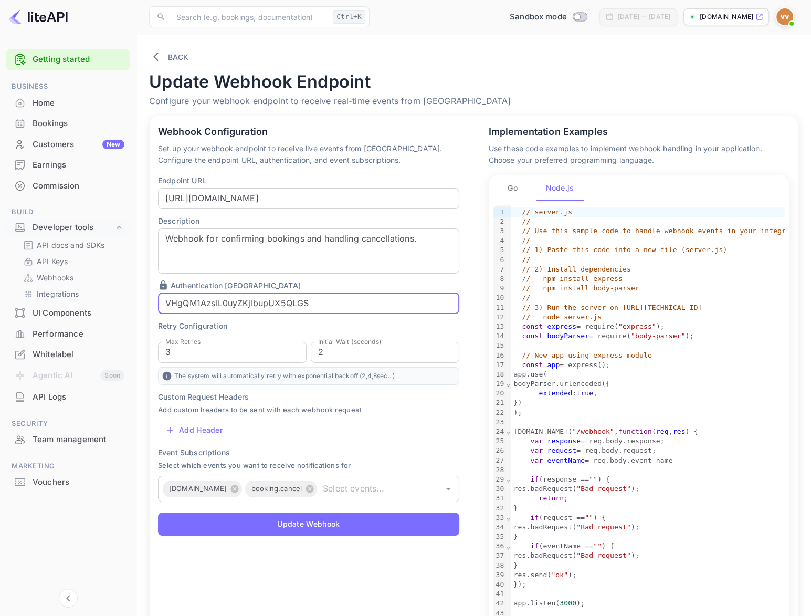
drag, startPoint x: 318, startPoint y: 298, endPoint x: 150, endPoint y: 303, distance: 167.5
click at [158, 303] on input "VHgQM1AzslL0uyZKjIbupUX5QLGS" at bounding box center [308, 303] width 301 height 21
click at [434, 196] on input "https://serverfsg.jvgames.com:63000/connect/nuitee?key=" at bounding box center [308, 198] width 301 height 21
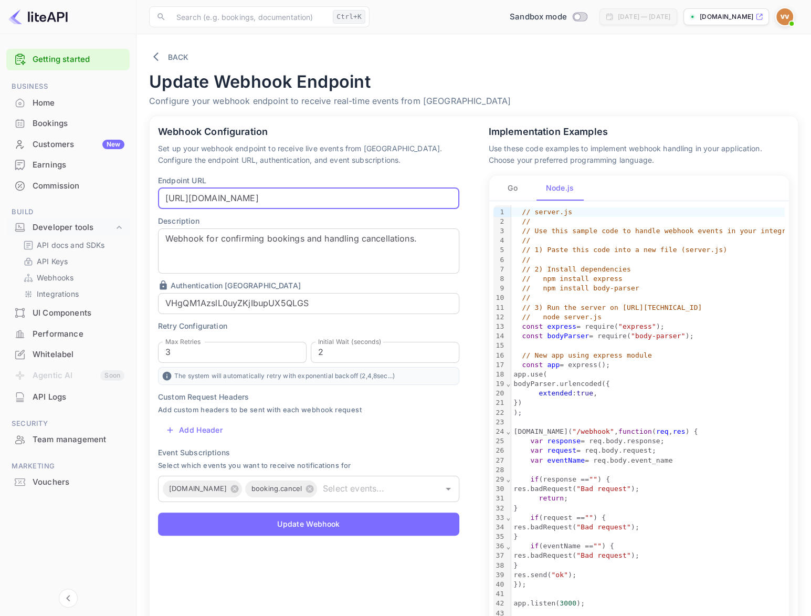
paste input "VHgQM1AzslL0uyZKjIbupUX5QLGS"
drag, startPoint x: 286, startPoint y: 199, endPoint x: 523, endPoint y: 202, distance: 236.7
click at [459, 202] on input "https://serverfsg.jvgames.com:63000/connect/nuitee?key=VHgQM1AzslL0uyZKjIbupUX5…" at bounding box center [308, 198] width 301 height 21
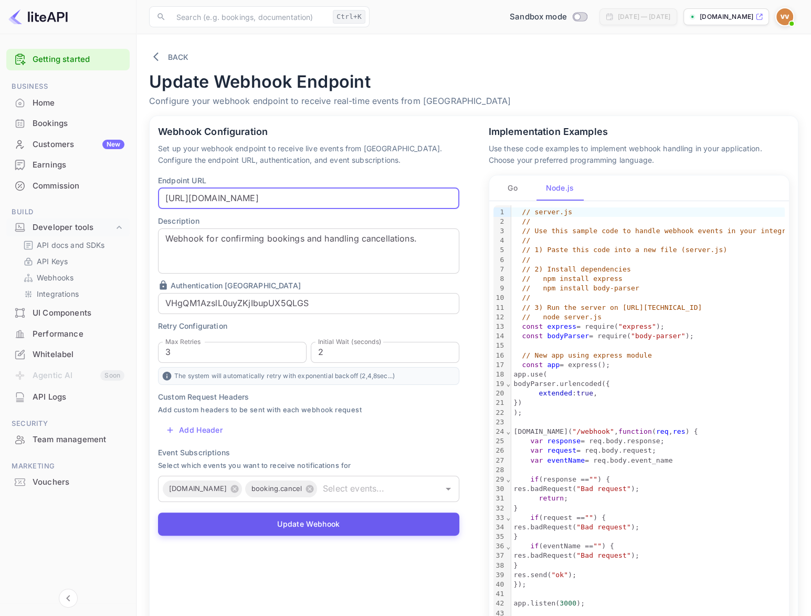
type input "https://serverfsg.jvgames.com:63000/connect/nuitee?key=VHgQM1AzslL0uyZKjIbupUX5…"
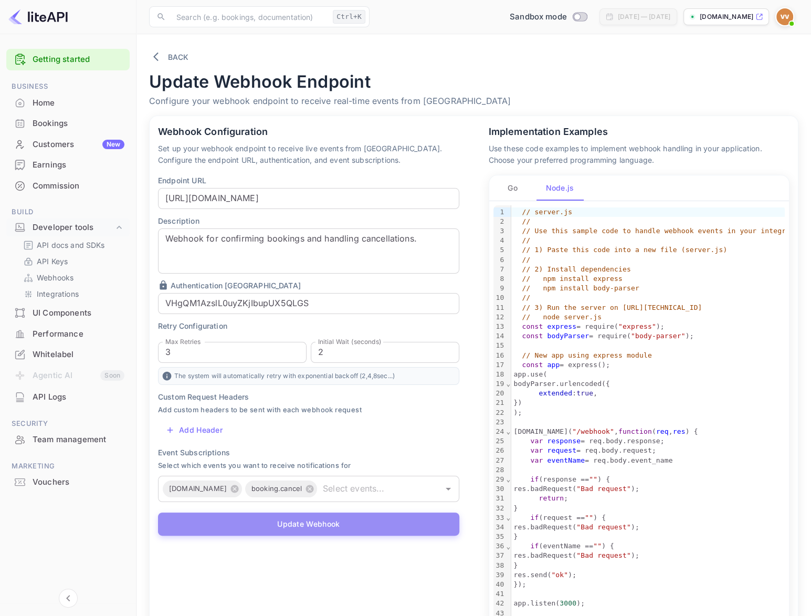
click at [324, 524] on button "Update Webhook" at bounding box center [308, 523] width 301 height 23
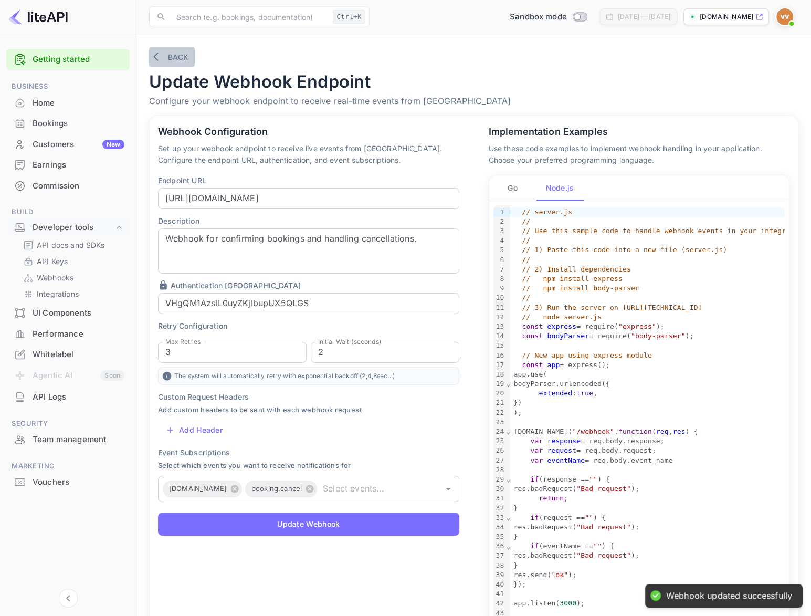
click at [173, 54] on button "Back" at bounding box center [172, 57] width 46 height 20
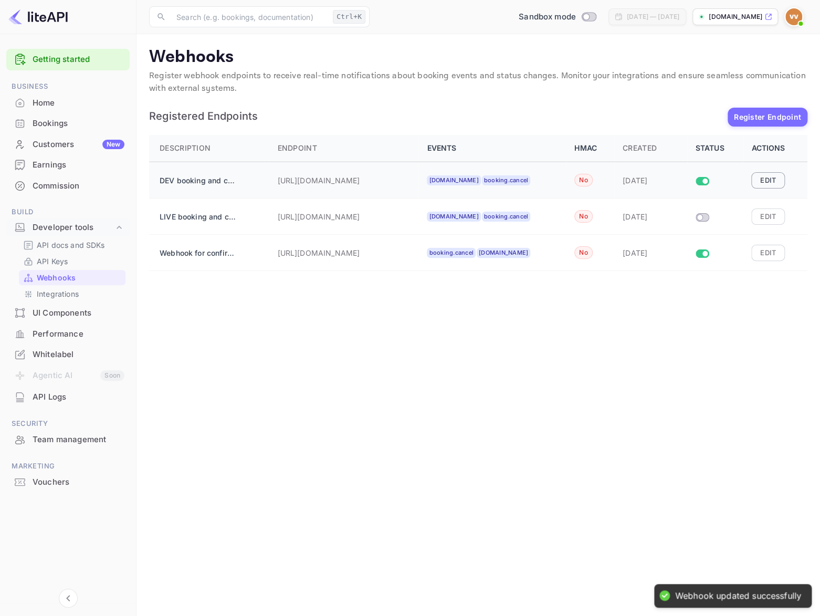
click at [778, 174] on button "Edit" at bounding box center [768, 180] width 34 height 16
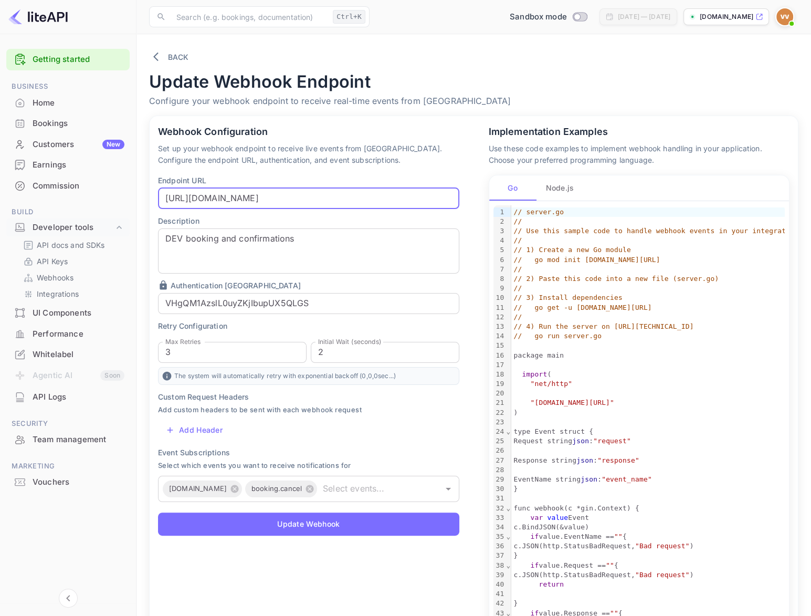
click at [400, 197] on input "https://serverfsg.jvgames.com:63000/connect/nuitee" at bounding box center [308, 198] width 301 height 21
paste input "?key=VHgQM1AzslL0uyZKjIbupUX5QLGS"
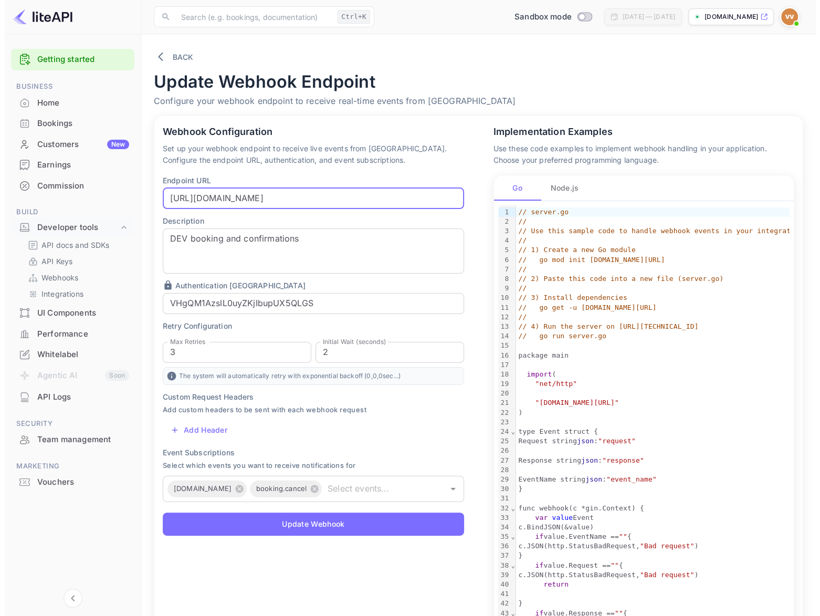
scroll to position [0, 98]
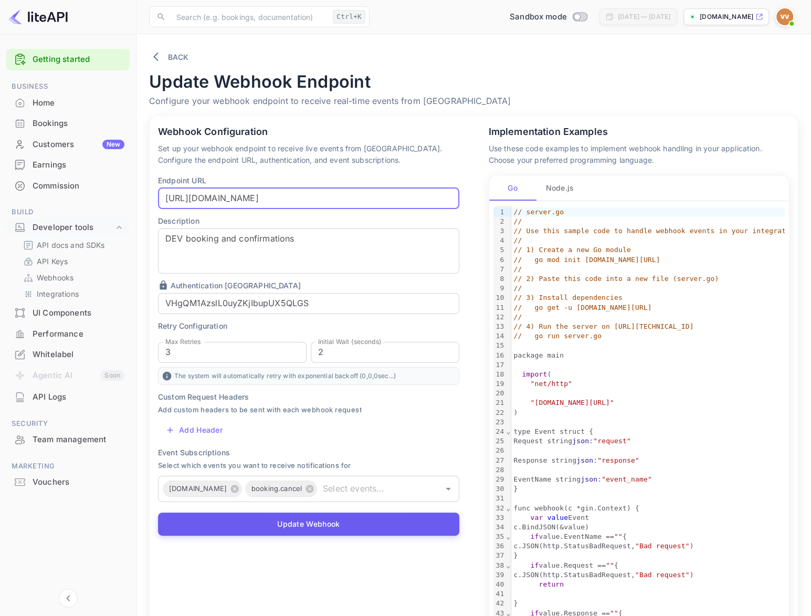
type input "https://serverfsg.jvgames.com:63000/connect/nuitee?key=VHgQM1AzslL0uyZKjIbupUX5…"
click at [322, 519] on button "Update Webhook" at bounding box center [308, 523] width 301 height 23
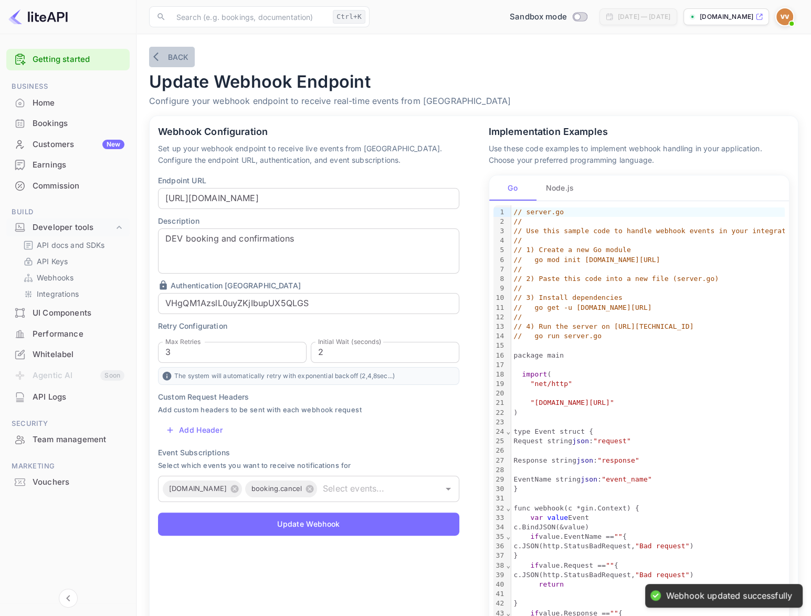
click at [177, 55] on button "Back" at bounding box center [172, 57] width 46 height 20
